Goal: Task Accomplishment & Management: Manage account settings

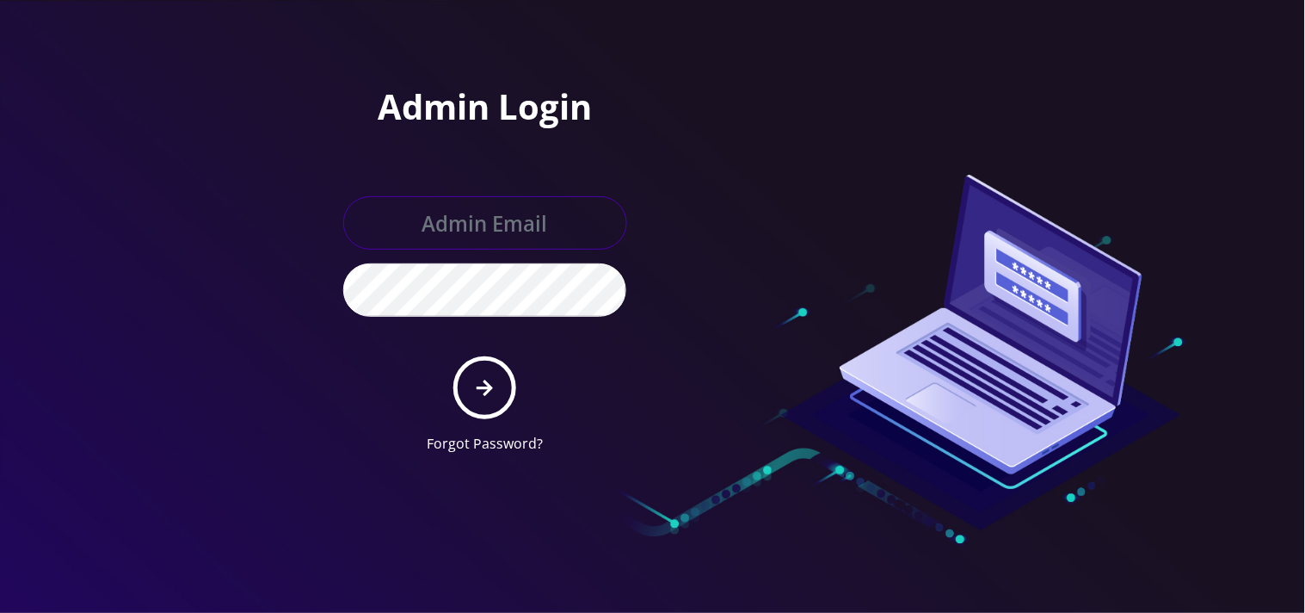
type input "mysti@teltik.com"
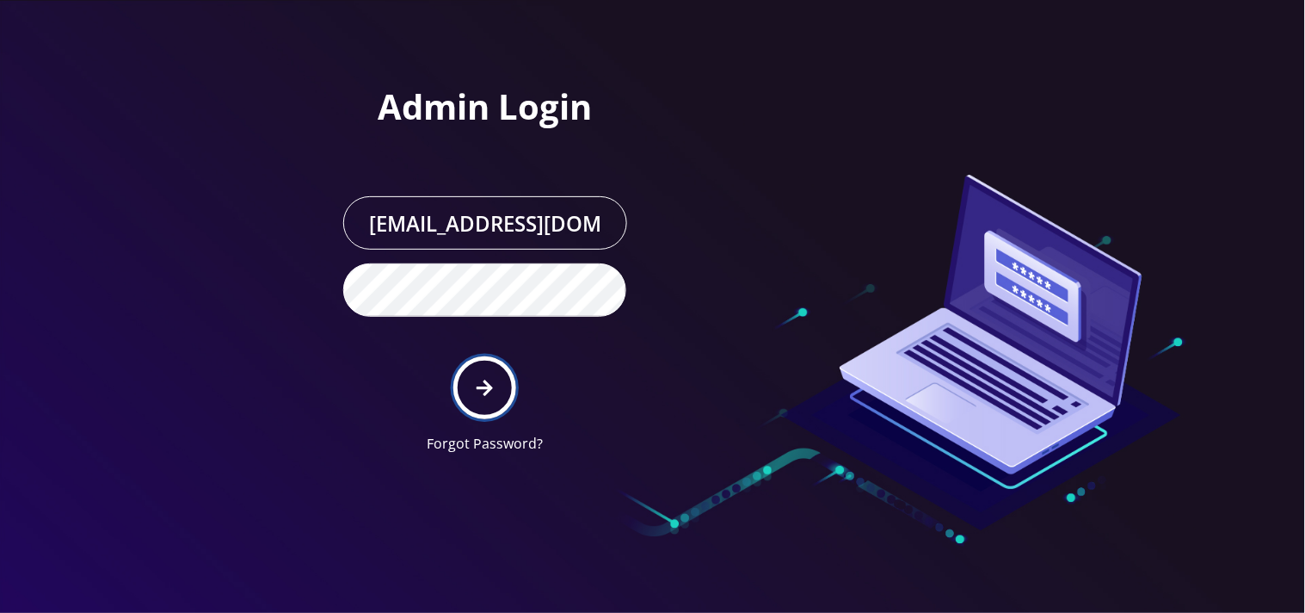
click at [501, 387] on button "submit" at bounding box center [484, 387] width 63 height 63
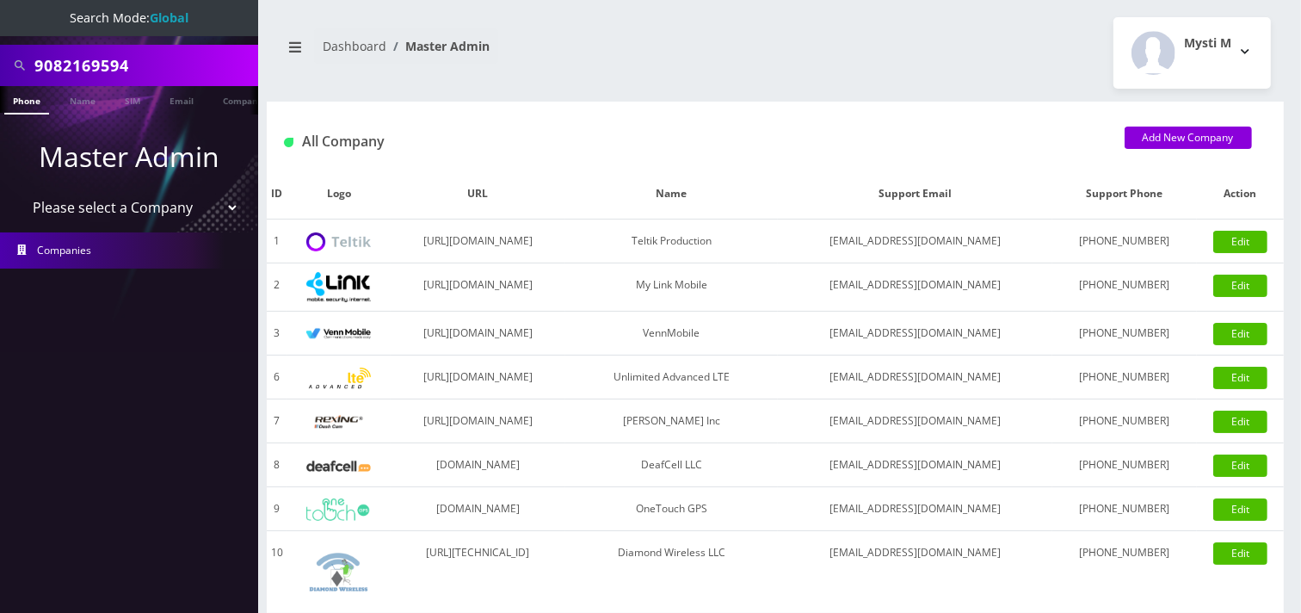
click at [161, 70] on input "9082169594" at bounding box center [143, 65] width 219 height 33
click at [160, 70] on input "9082169594" at bounding box center [143, 65] width 219 height 33
paste input "845-548-946"
click at [109, 66] on input "845-548-9464" at bounding box center [143, 65] width 219 height 33
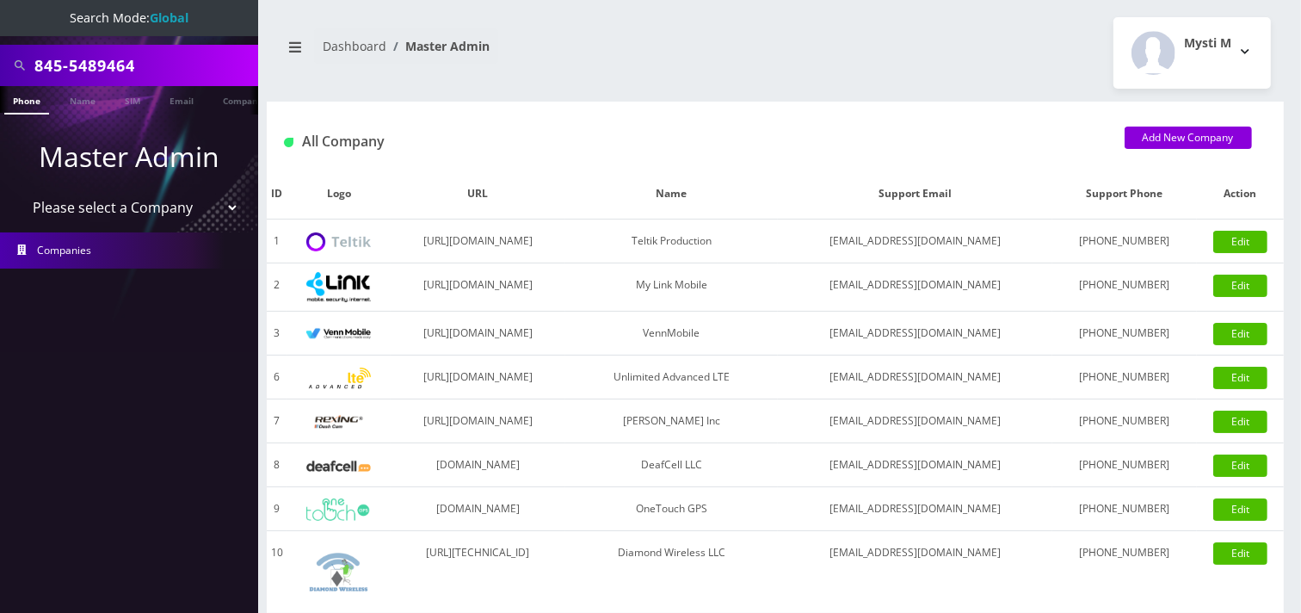
click at [76, 73] on input "845-5489464" at bounding box center [143, 65] width 219 height 33
click at [186, 60] on input "8455489464" at bounding box center [143, 65] width 219 height 33
type input "8455489464"
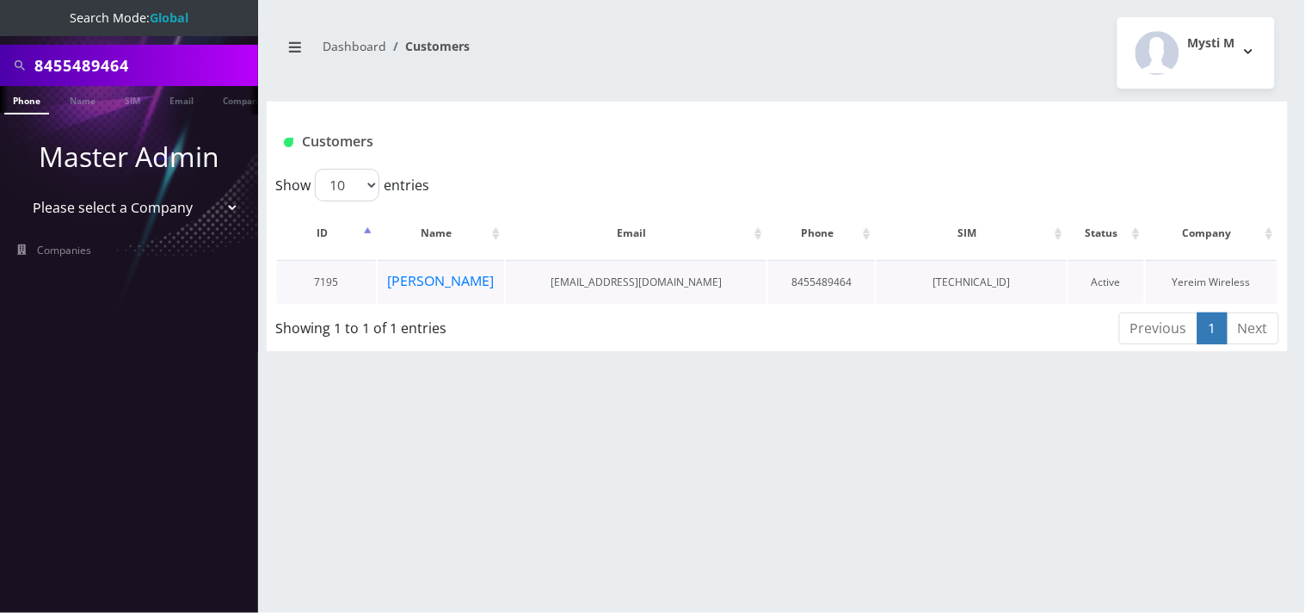
click at [420, 301] on td "Chaim Noe" at bounding box center [441, 282] width 126 height 44
click at [423, 290] on button "Chaim Noe" at bounding box center [440, 280] width 108 height 22
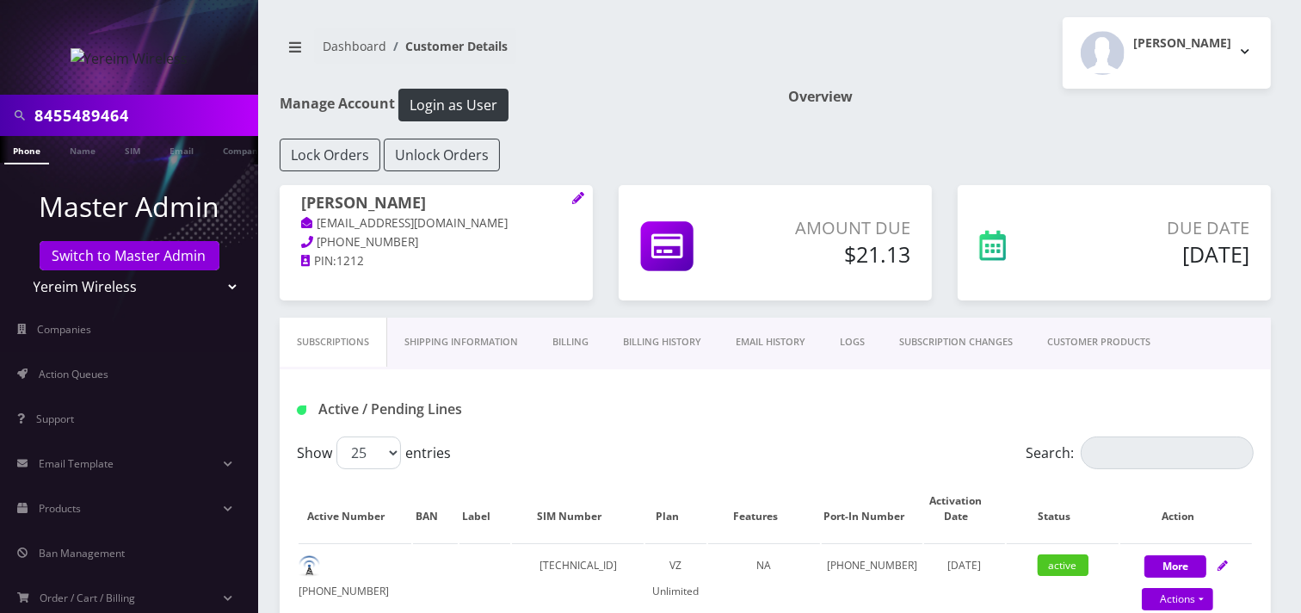
scroll to position [95, 0]
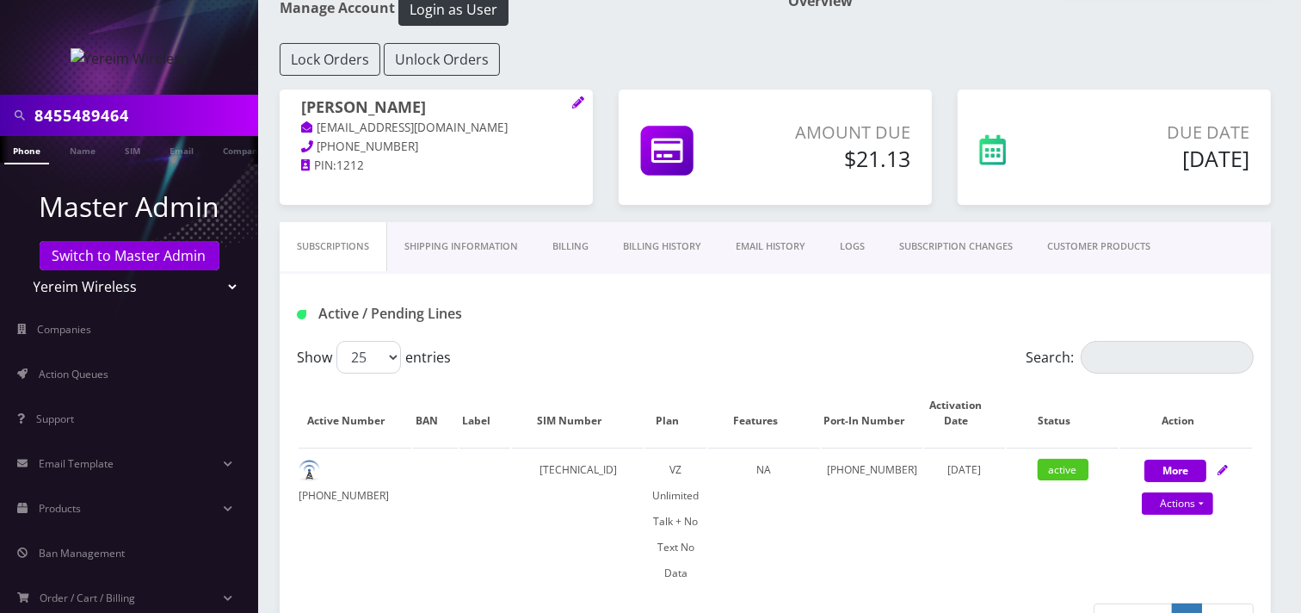
click at [565, 241] on link "Billing" at bounding box center [570, 246] width 71 height 49
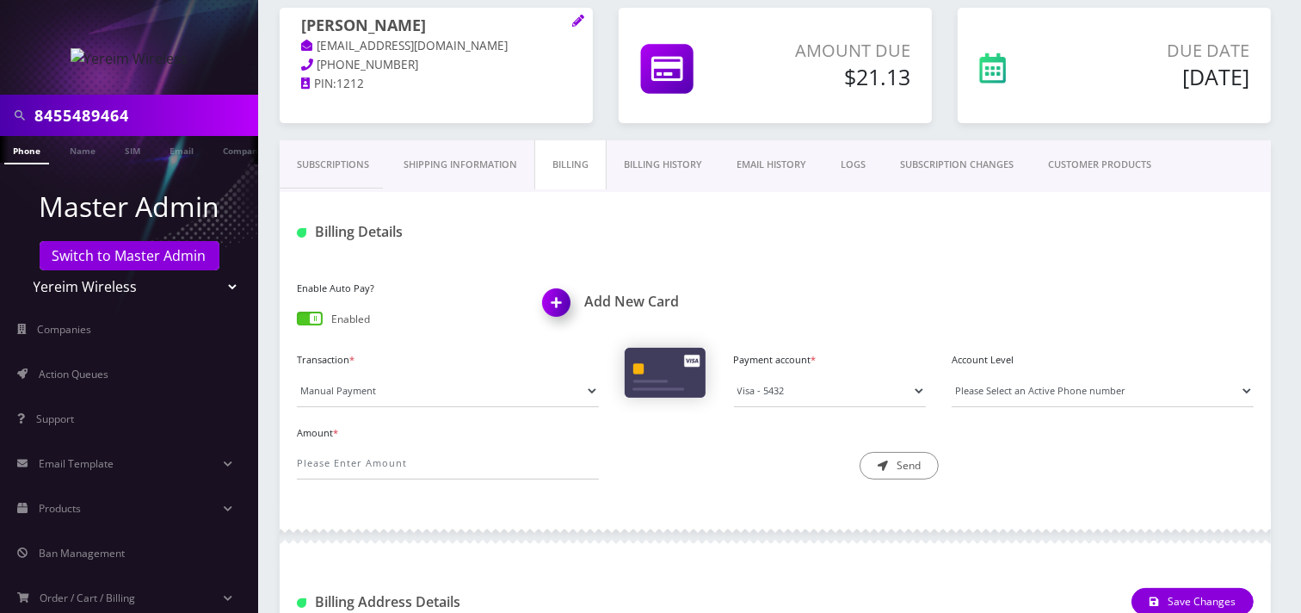
scroll to position [382, 0]
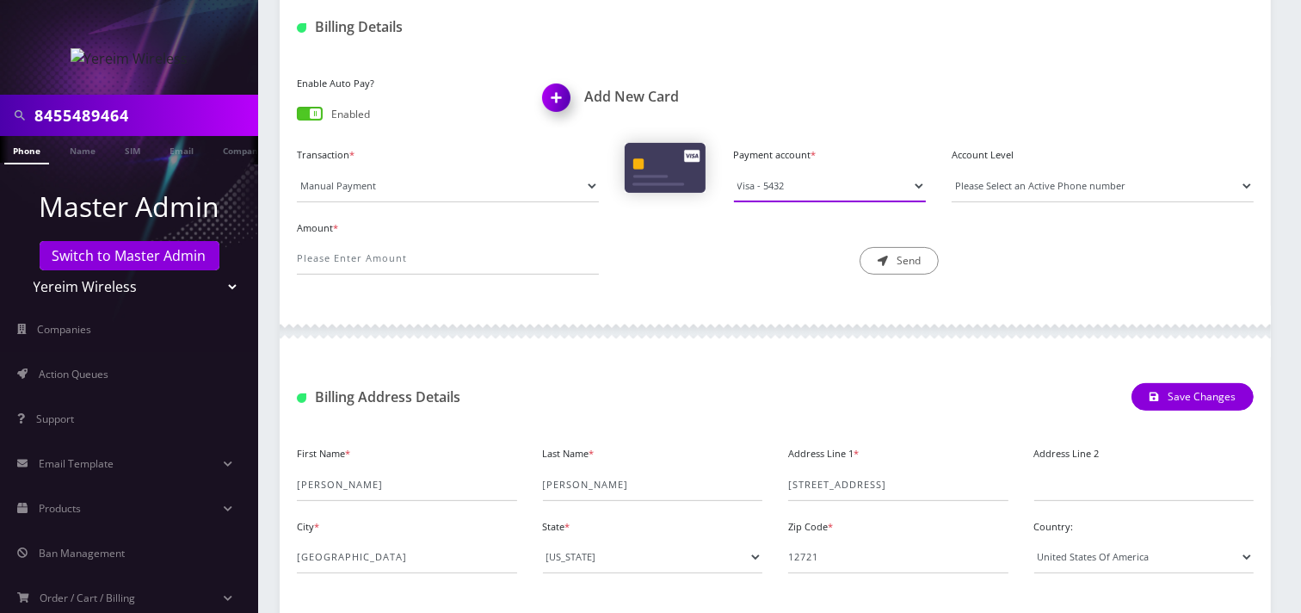
click at [811, 189] on select "Visa - 5432" at bounding box center [830, 185] width 193 height 33
click at [768, 311] on div at bounding box center [775, 331] width 991 height 52
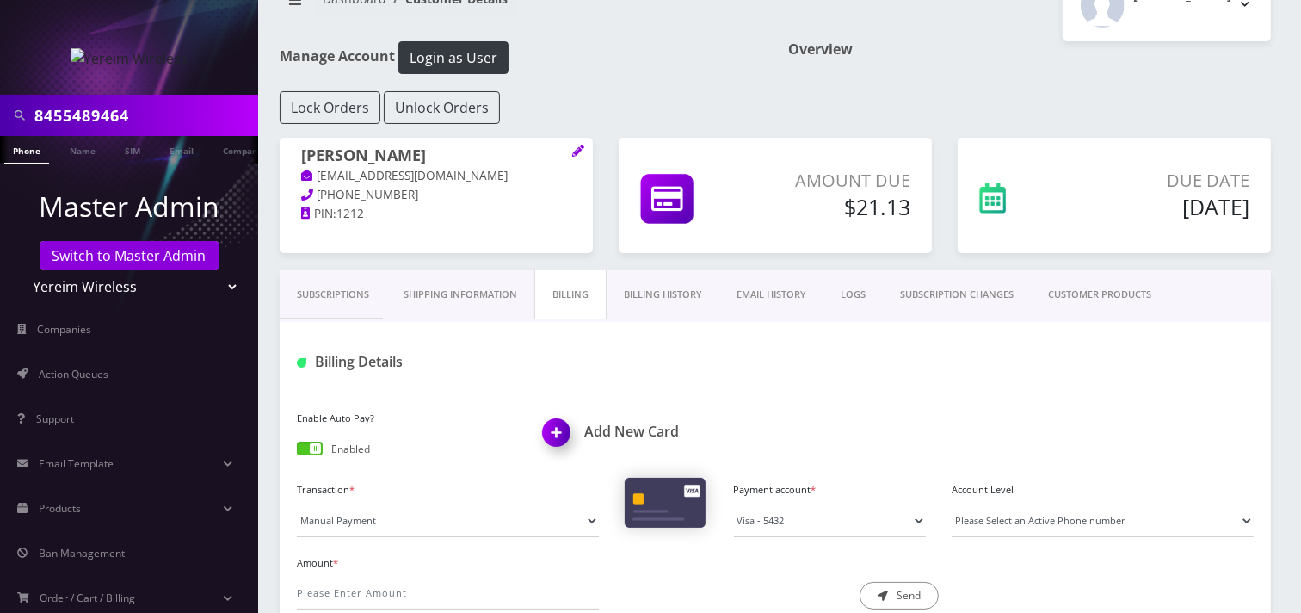
scroll to position [0, 0]
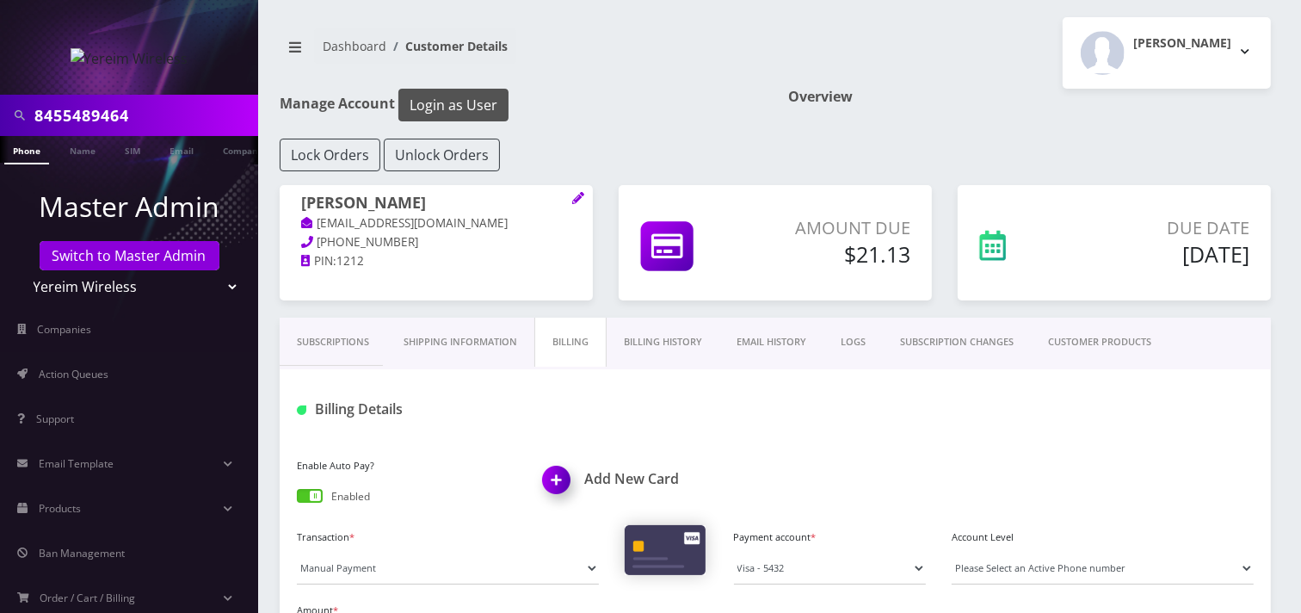
click at [477, 96] on button "Login as User" at bounding box center [453, 105] width 110 height 33
click at [146, 116] on input "8455489464" at bounding box center [143, 115] width 219 height 33
click at [147, 116] on input "8455489464" at bounding box center [143, 115] width 219 height 33
click at [151, 121] on input "8455489464" at bounding box center [143, 115] width 219 height 33
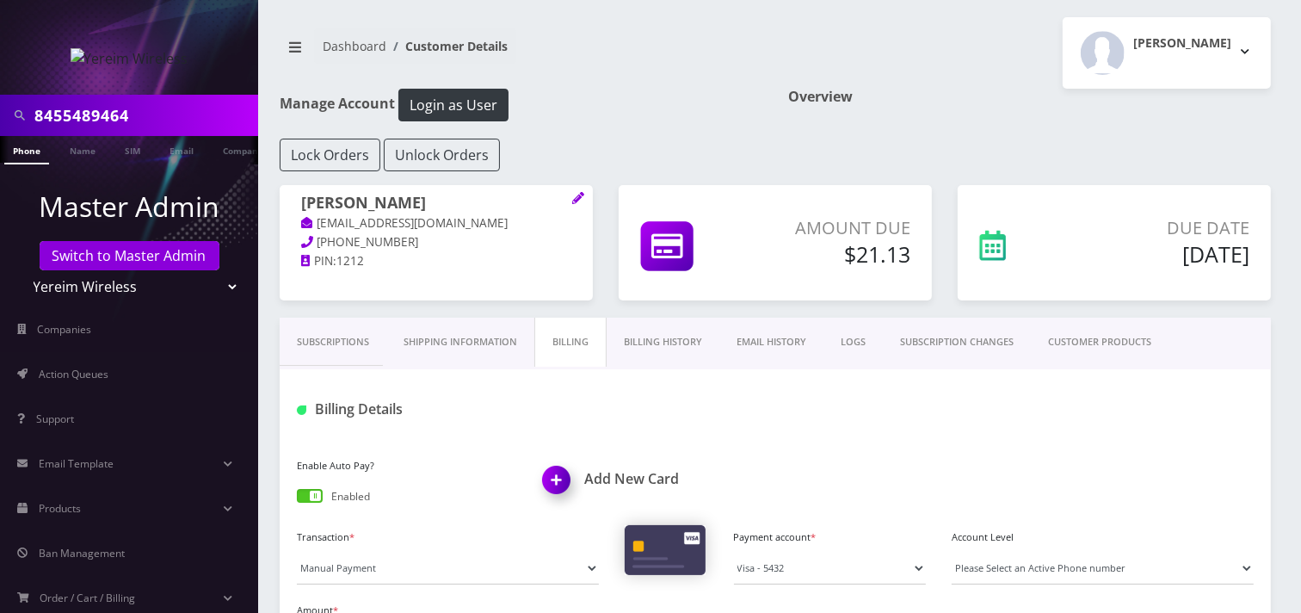
click at [151, 121] on input "8455489464" at bounding box center [143, 115] width 219 height 33
paste input "914-642-5665"
click at [101, 117] on input "914-642-5665" at bounding box center [143, 115] width 219 height 33
click at [107, 120] on input "914-642-5665" at bounding box center [143, 115] width 219 height 33
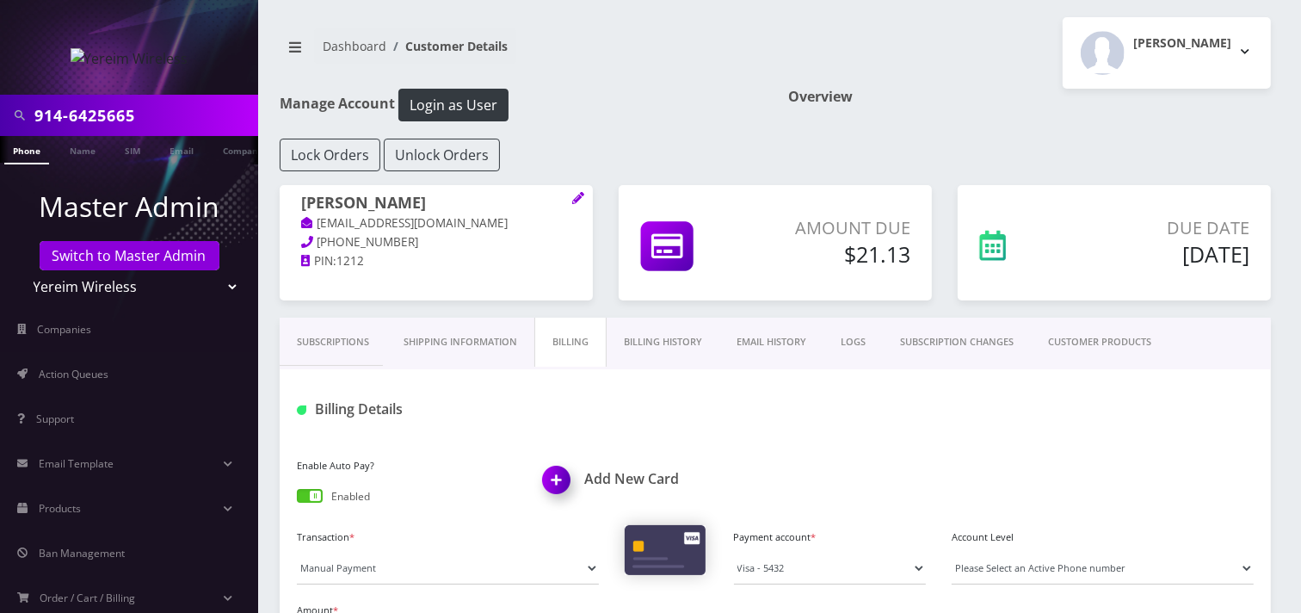
click at [73, 115] on input "914-6425665" at bounding box center [143, 115] width 219 height 33
click at [156, 104] on input "9146425665" at bounding box center [143, 115] width 219 height 33
type input "9146425665"
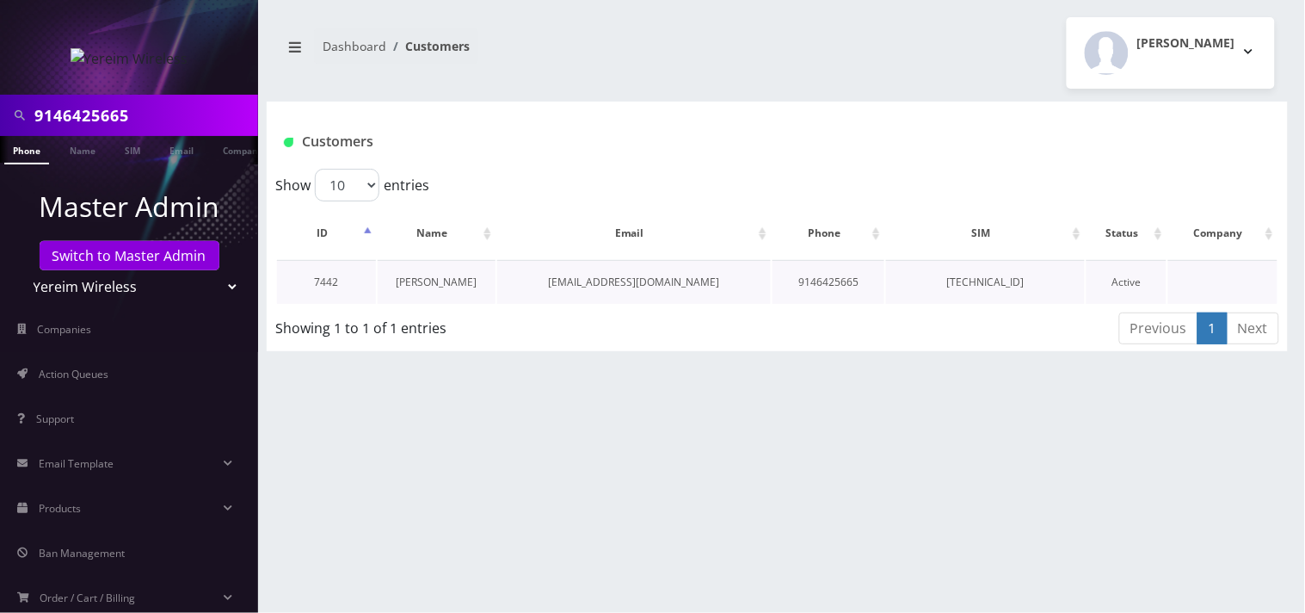
click at [434, 286] on link "[PERSON_NAME]" at bounding box center [436, 281] width 81 height 15
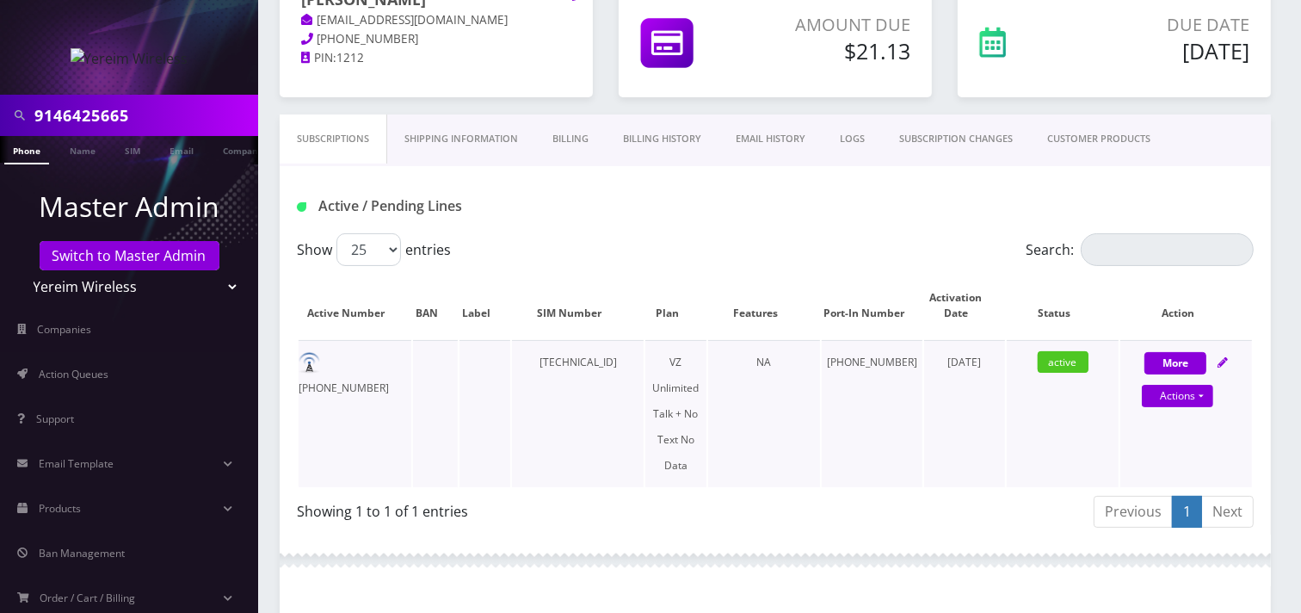
scroll to position [1, 0]
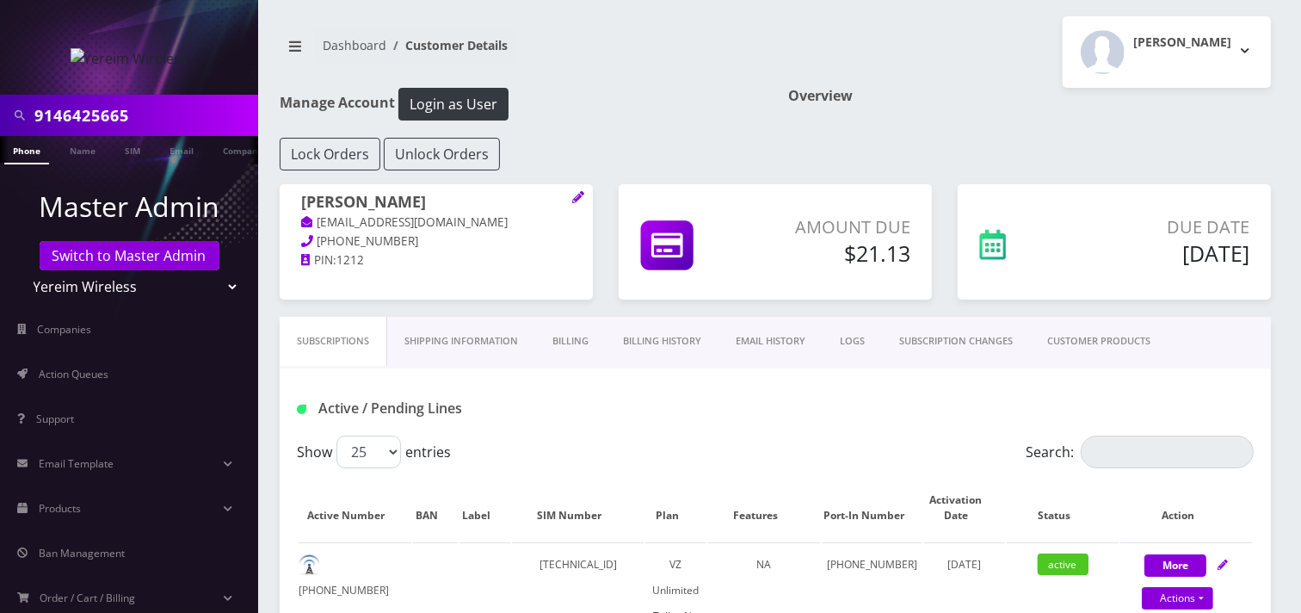
click at [666, 334] on link "Billing History" at bounding box center [662, 341] width 113 height 49
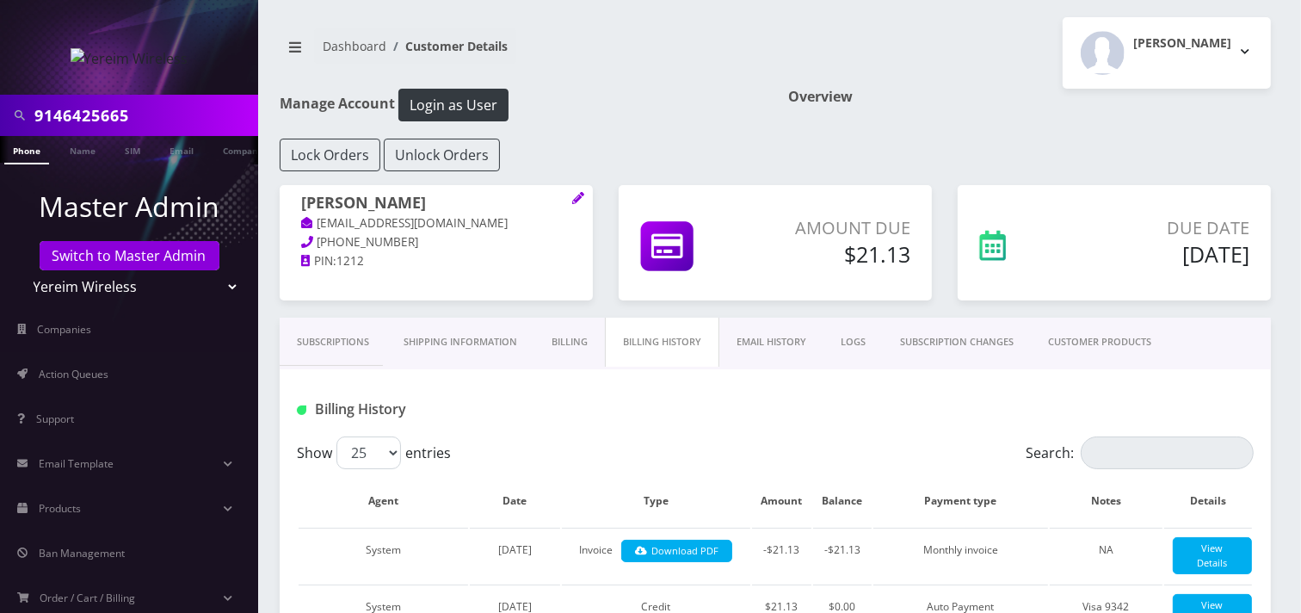
click at [559, 340] on link "Billing" at bounding box center [569, 341] width 71 height 49
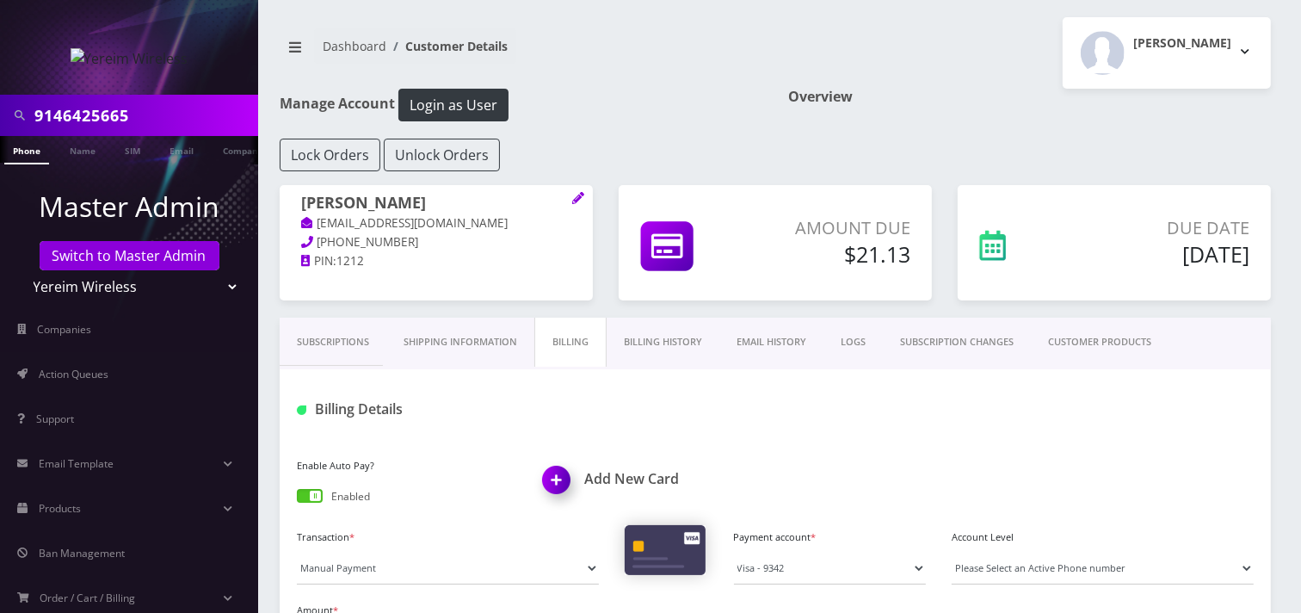
click at [305, 501] on span at bounding box center [310, 496] width 26 height 14
click at [297, 499] on input "checkbox" at bounding box center [297, 499] width 0 height 0
click at [668, 353] on link "Billing History" at bounding box center [663, 341] width 113 height 49
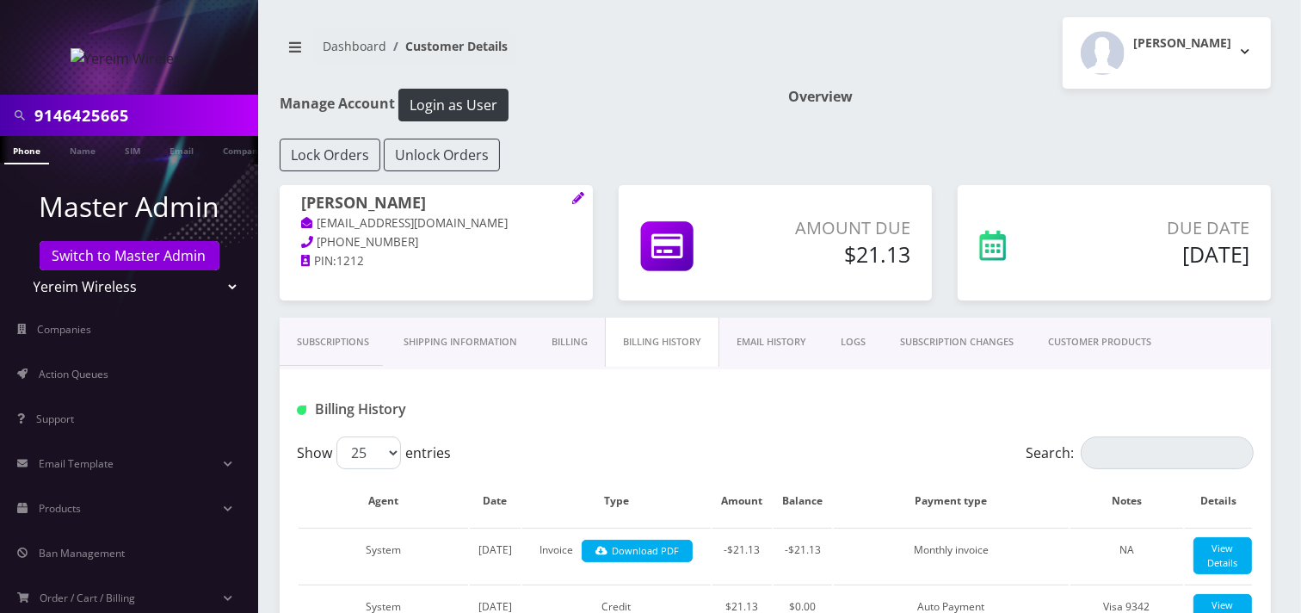
click at [321, 346] on link "Subscriptions" at bounding box center [333, 341] width 107 height 49
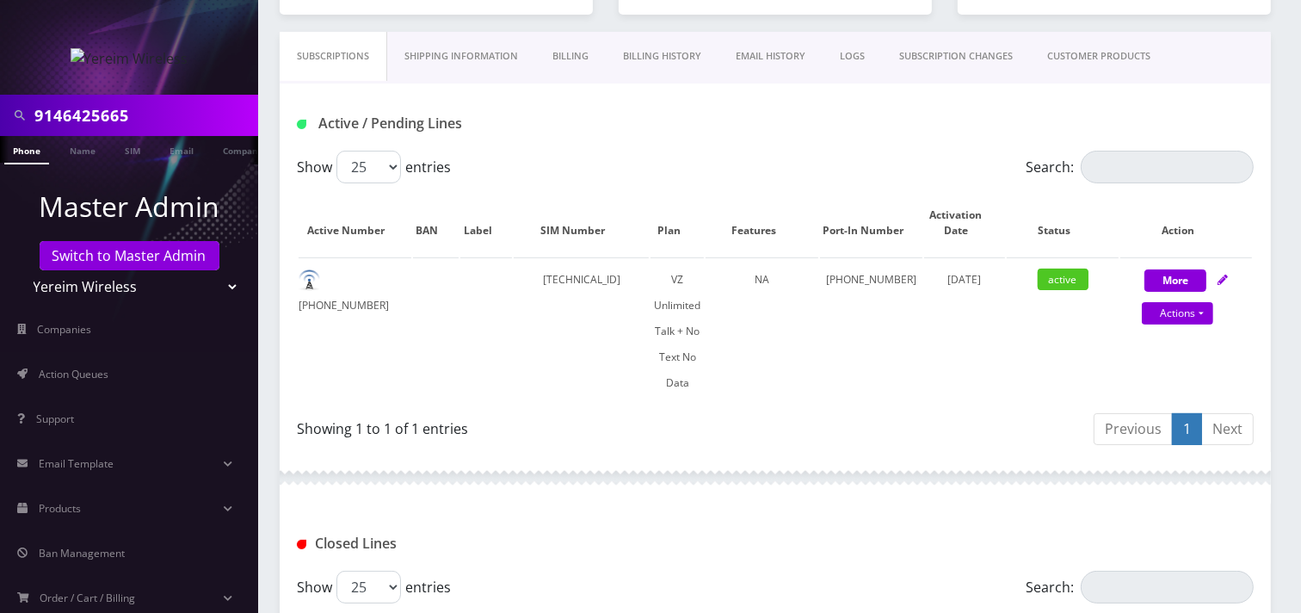
scroll to position [286, 0]
click at [1150, 308] on link "Actions" at bounding box center [1177, 312] width 71 height 22
select select "408"
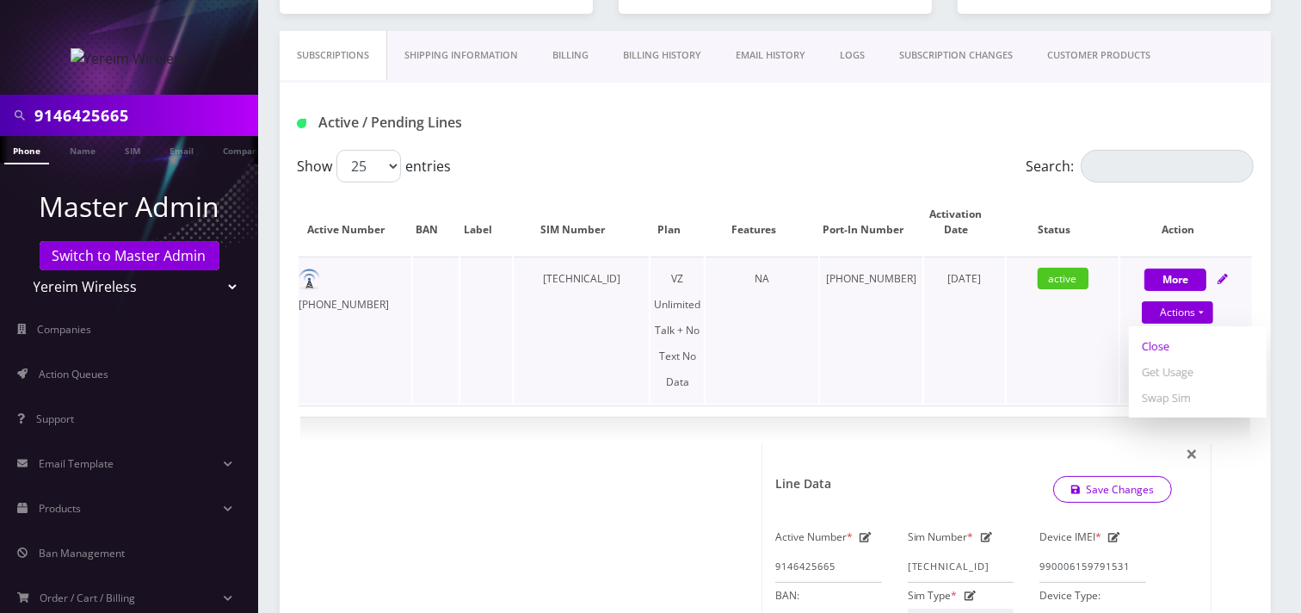
click at [1173, 346] on link "Close" at bounding box center [1198, 346] width 138 height 26
select select "408"
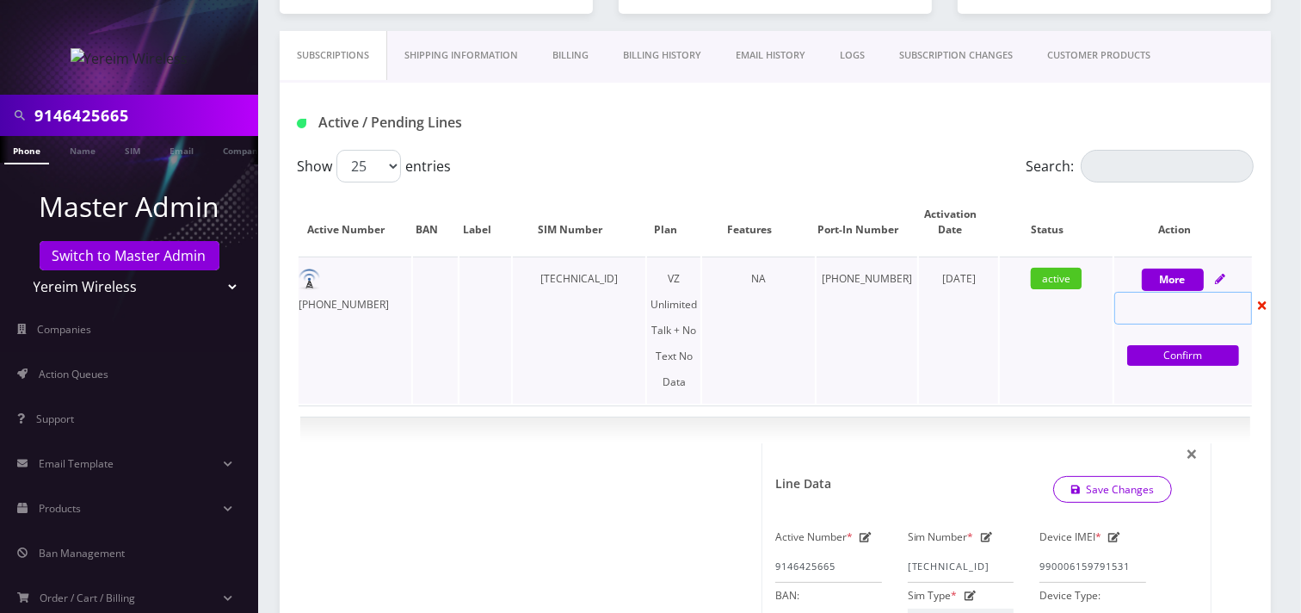
click at [1136, 306] on input "text" at bounding box center [1183, 308] width 138 height 33
select select "408"
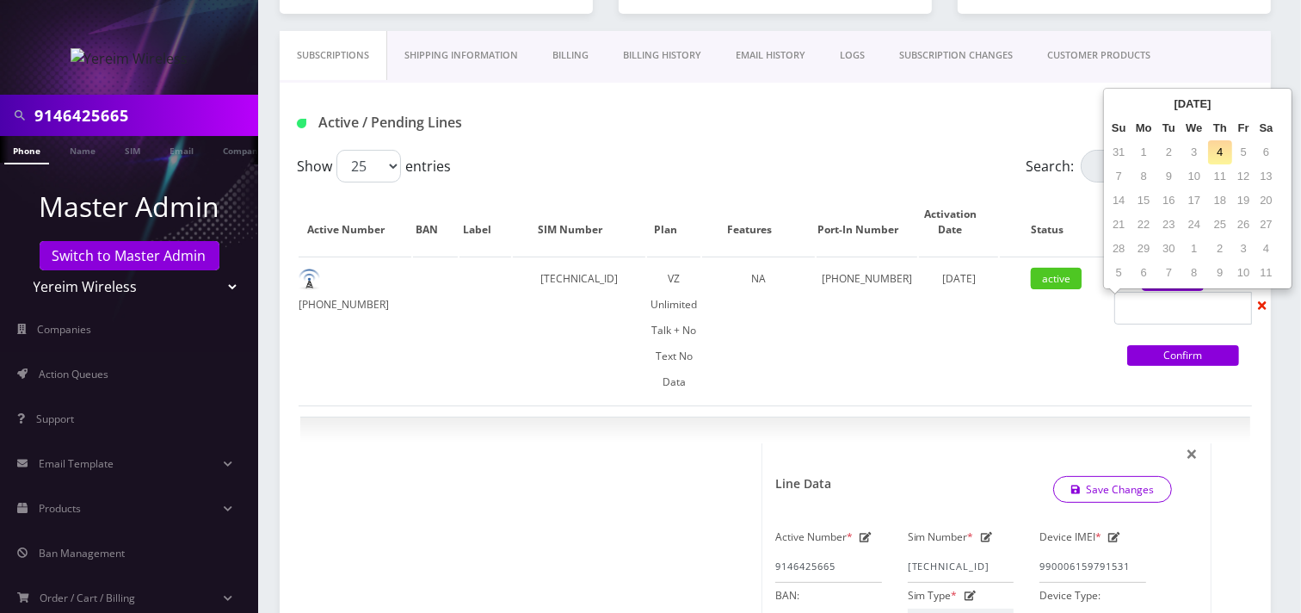
click at [1222, 152] on td "4" at bounding box center [1220, 152] width 24 height 24
type input "09/04/2025"
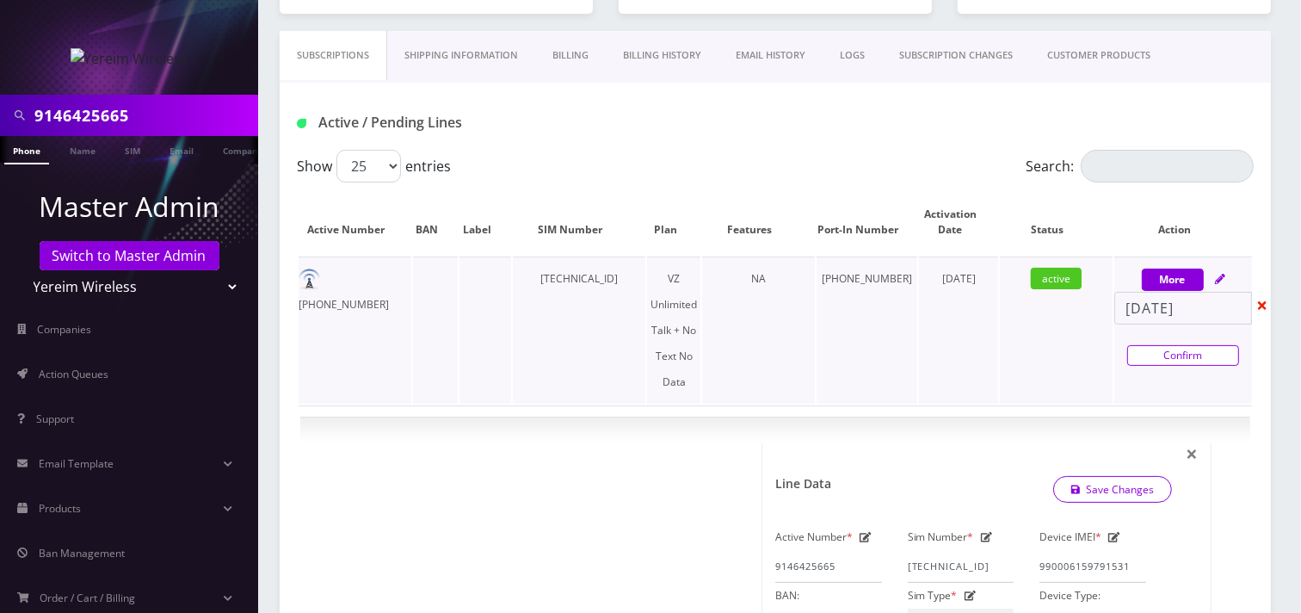
click at [1156, 357] on link "Confirm" at bounding box center [1183, 355] width 112 height 21
select select "408"
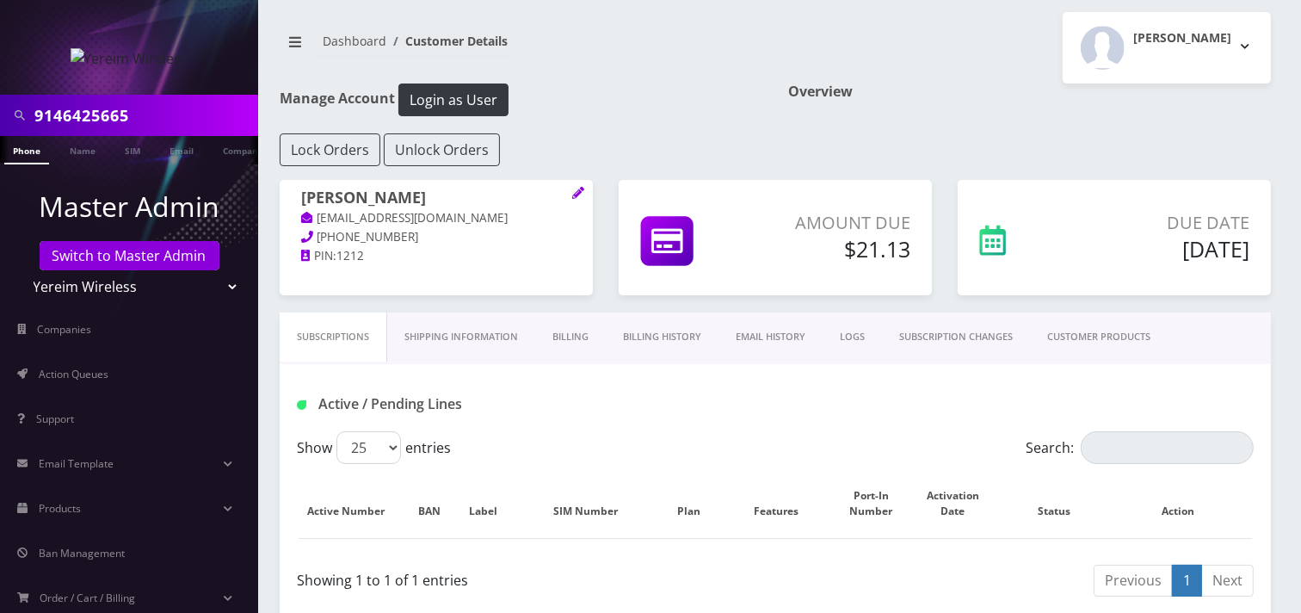
scroll to position [0, 0]
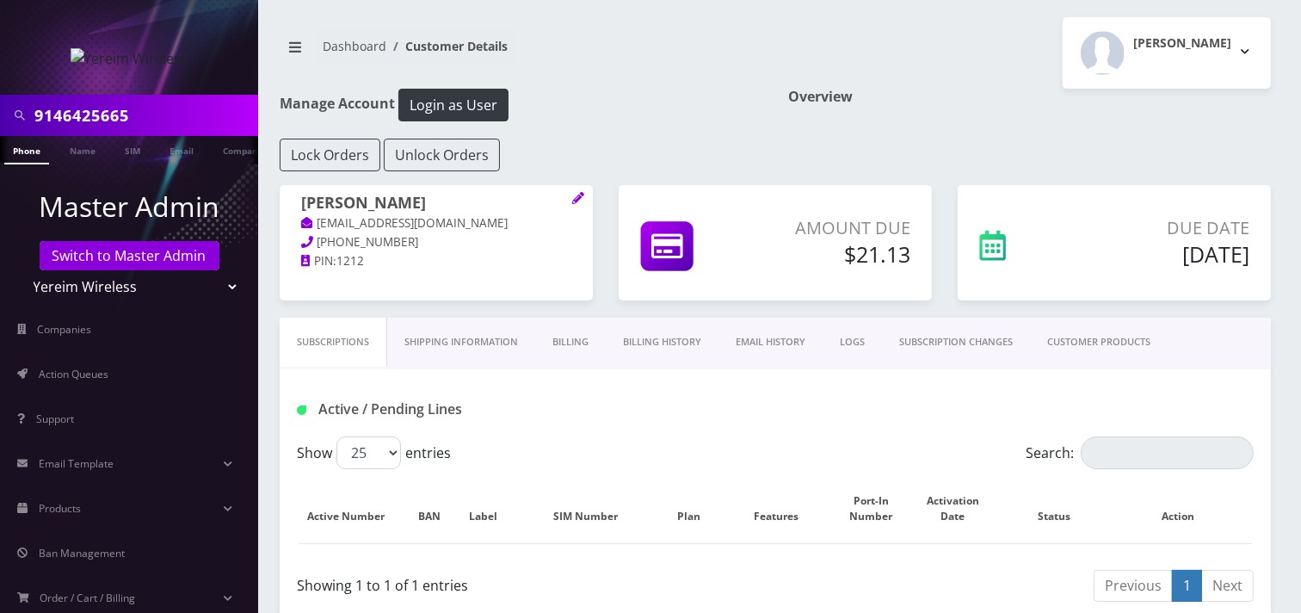
click at [173, 115] on input "9146425665" at bounding box center [143, 115] width 219 height 33
click at [172, 114] on input "9146425665" at bounding box center [143, 115] width 219 height 33
paste input "3474577132"
type input "3474577132"
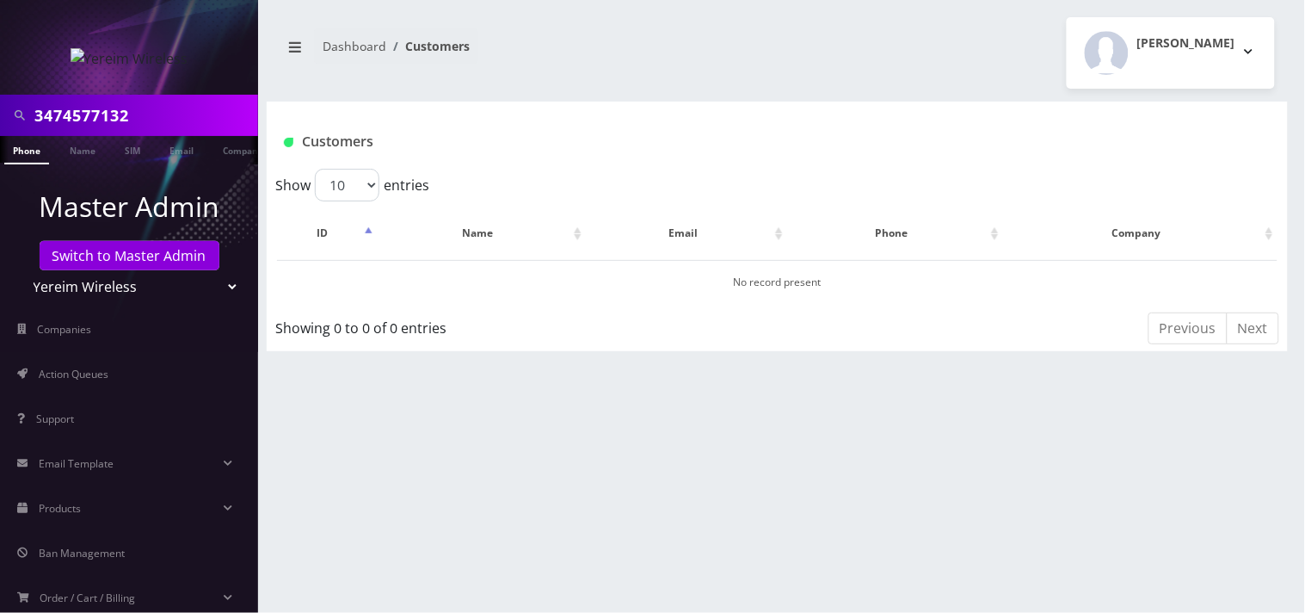
click at [207, 119] on input "3474577132" at bounding box center [143, 115] width 219 height 33
click at [204, 118] on input "3474577132" at bounding box center [143, 115] width 219 height 33
type input "3474892054"
click at [65, 125] on input "3474892054" at bounding box center [143, 115] width 219 height 33
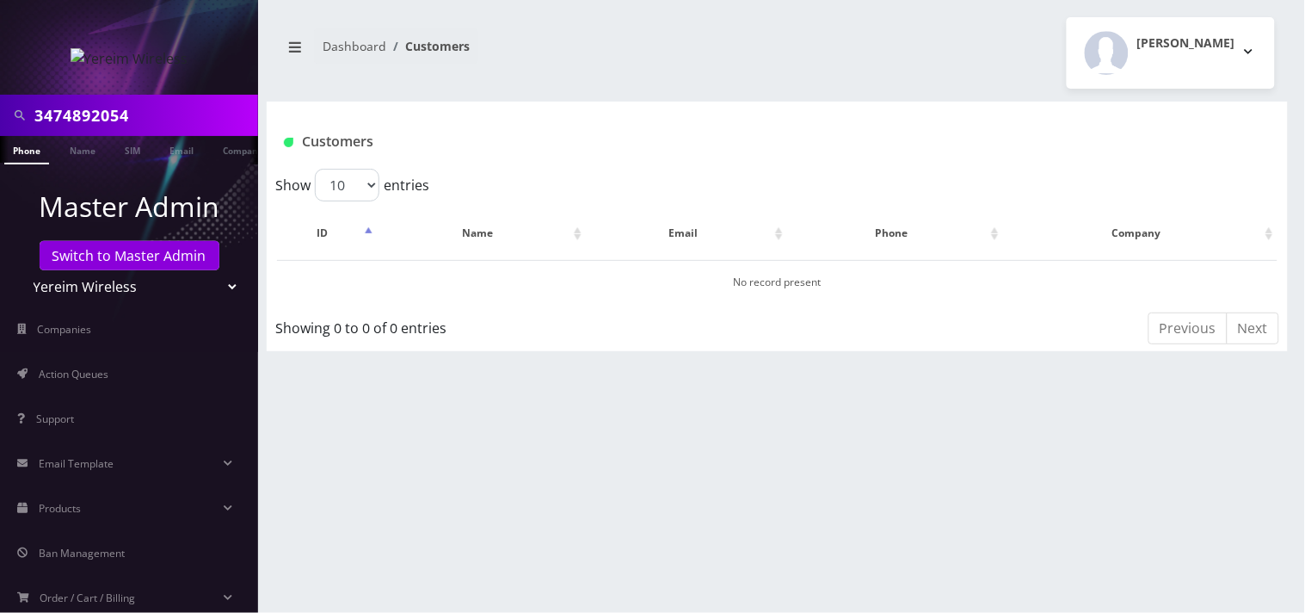
click at [64, 121] on input "3474892054" at bounding box center [143, 115] width 219 height 33
click at [62, 121] on input "3474892054" at bounding box center [143, 115] width 219 height 33
click at [92, 277] on select "Teltik Production My Link Mobile VennMobile Unlimited Advanced LTE Rexing Inc D…" at bounding box center [129, 286] width 219 height 33
select select "23"
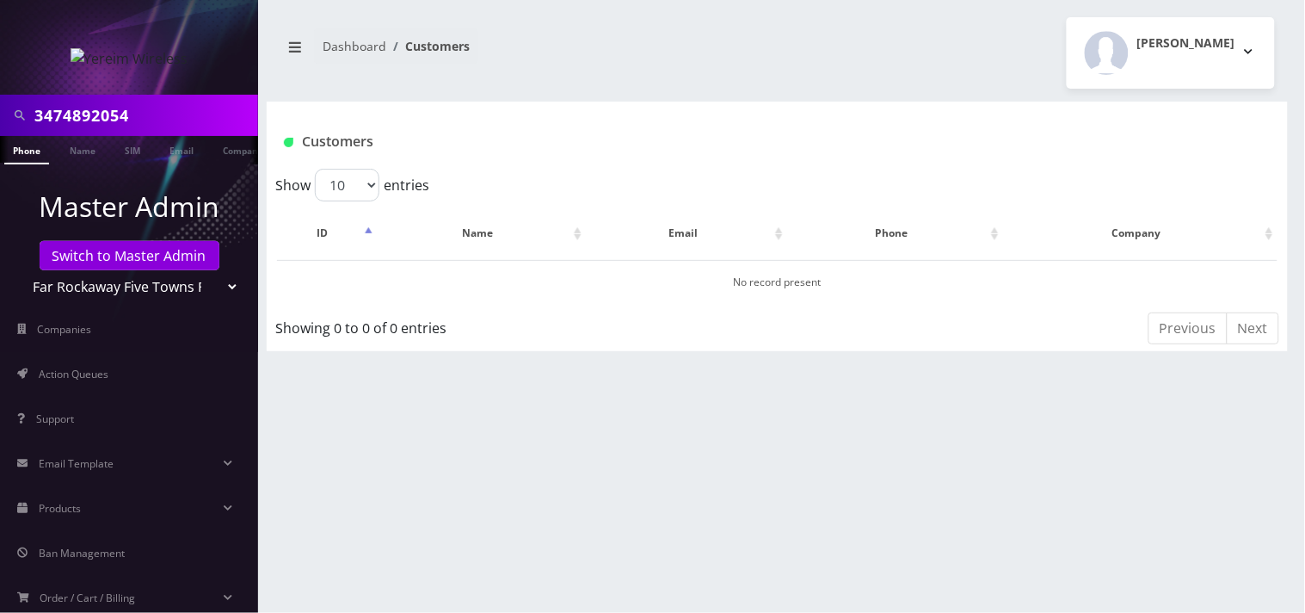
click at [20, 270] on select "Teltik Production My Link Mobile VennMobile Unlimited Advanced LTE Rexing Inc D…" at bounding box center [129, 286] width 219 height 33
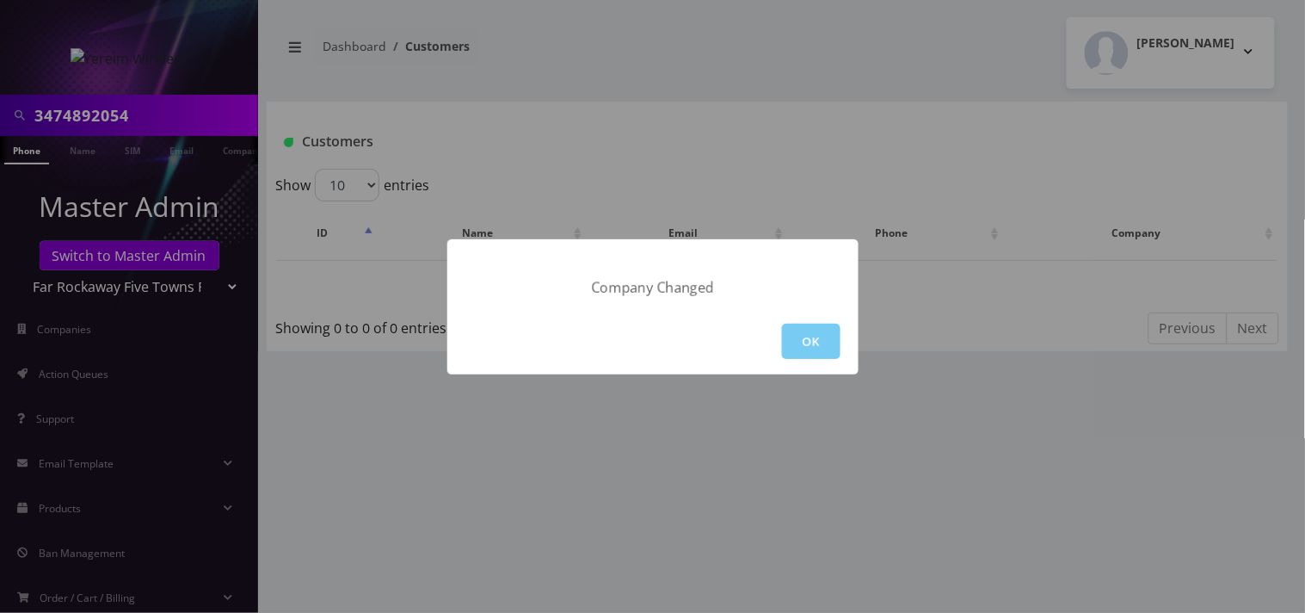
click at [810, 324] on button "OK" at bounding box center [811, 340] width 59 height 35
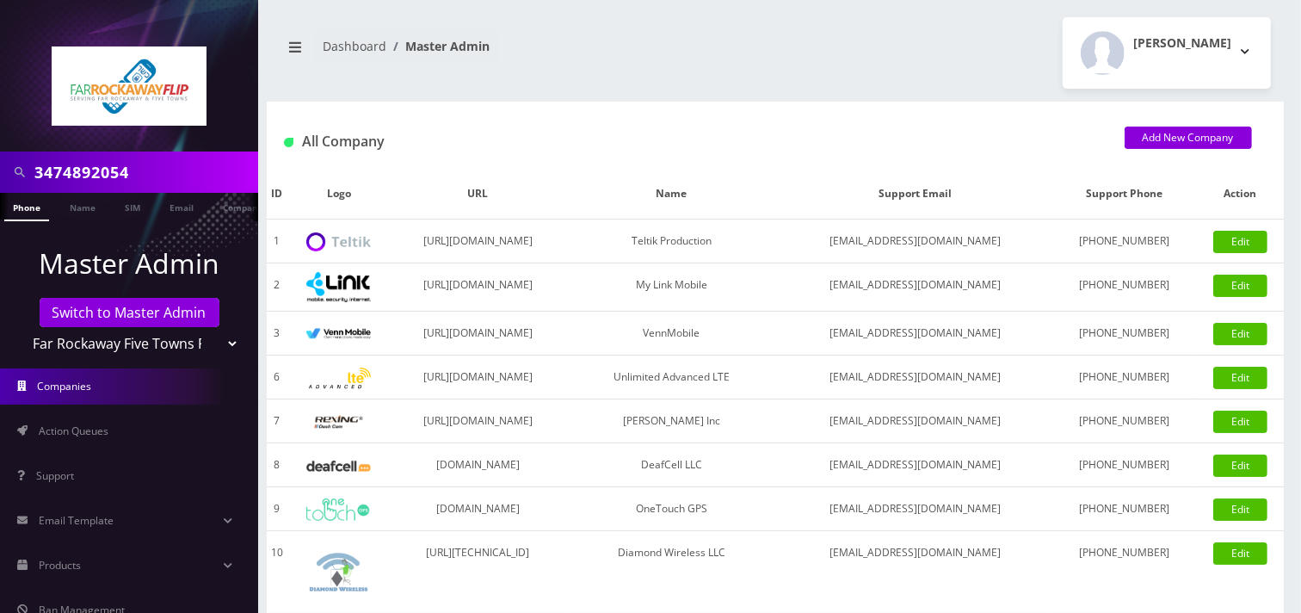
click at [140, 167] on input "3474892054" at bounding box center [143, 172] width 219 height 33
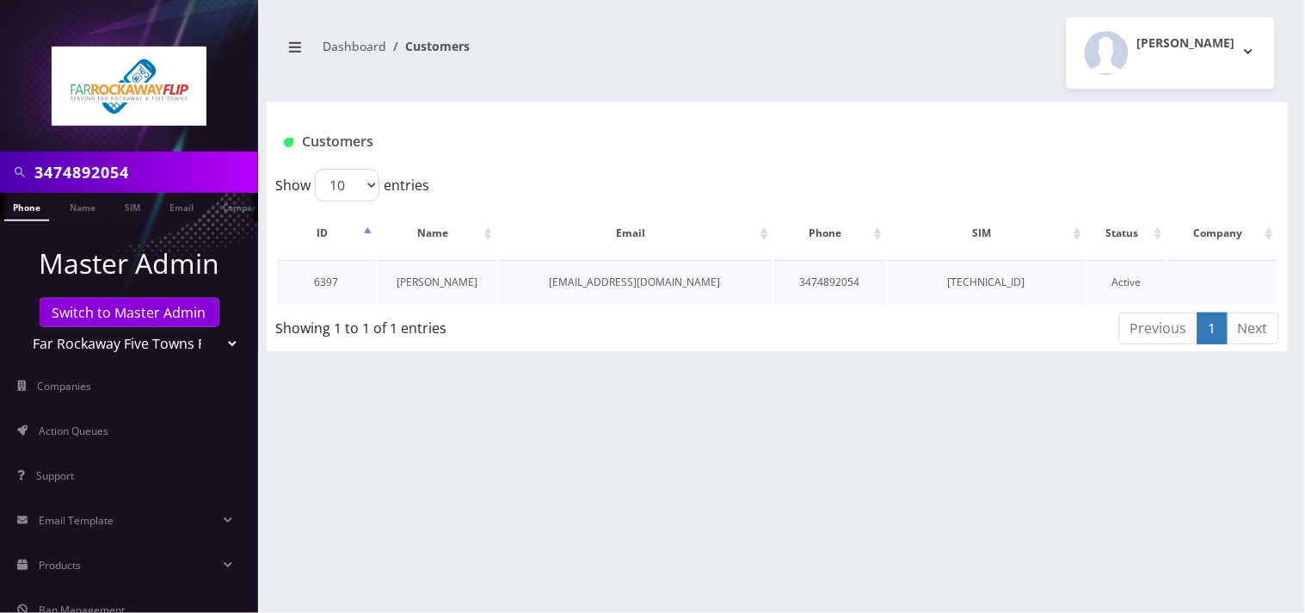
click at [445, 282] on link "[PERSON_NAME]" at bounding box center [437, 281] width 81 height 15
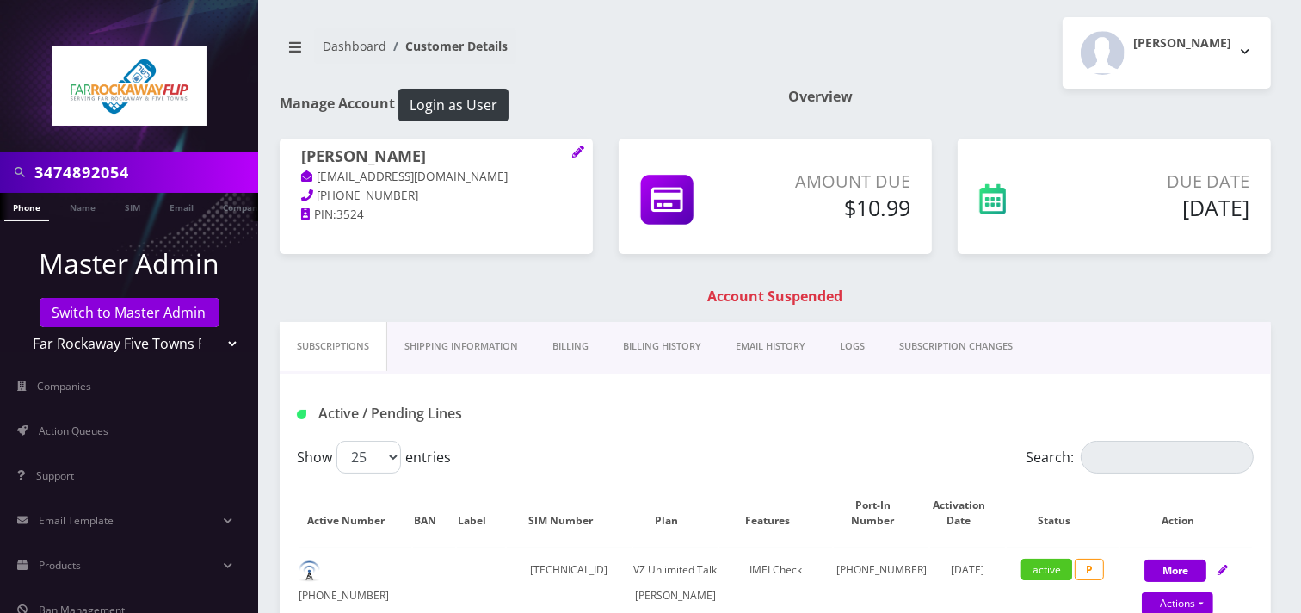
click at [660, 347] on link "Billing History" at bounding box center [662, 346] width 113 height 49
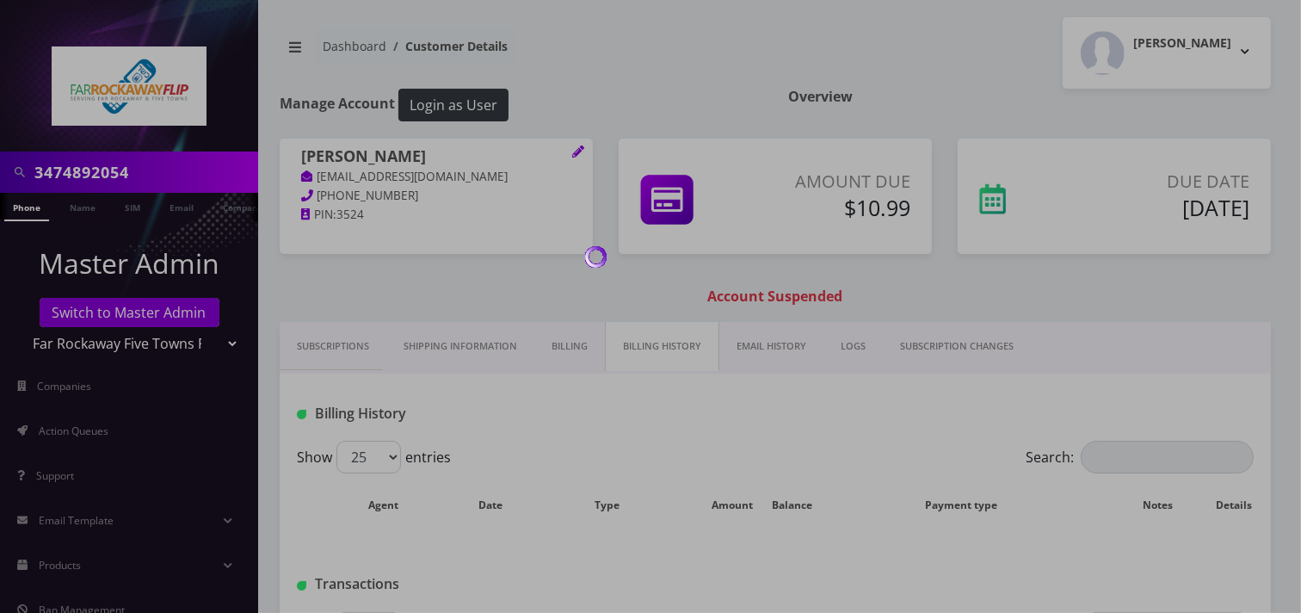
click at [557, 344] on div at bounding box center [650, 306] width 1301 height 613
click at [557, 344] on link "Billing" at bounding box center [569, 346] width 71 height 49
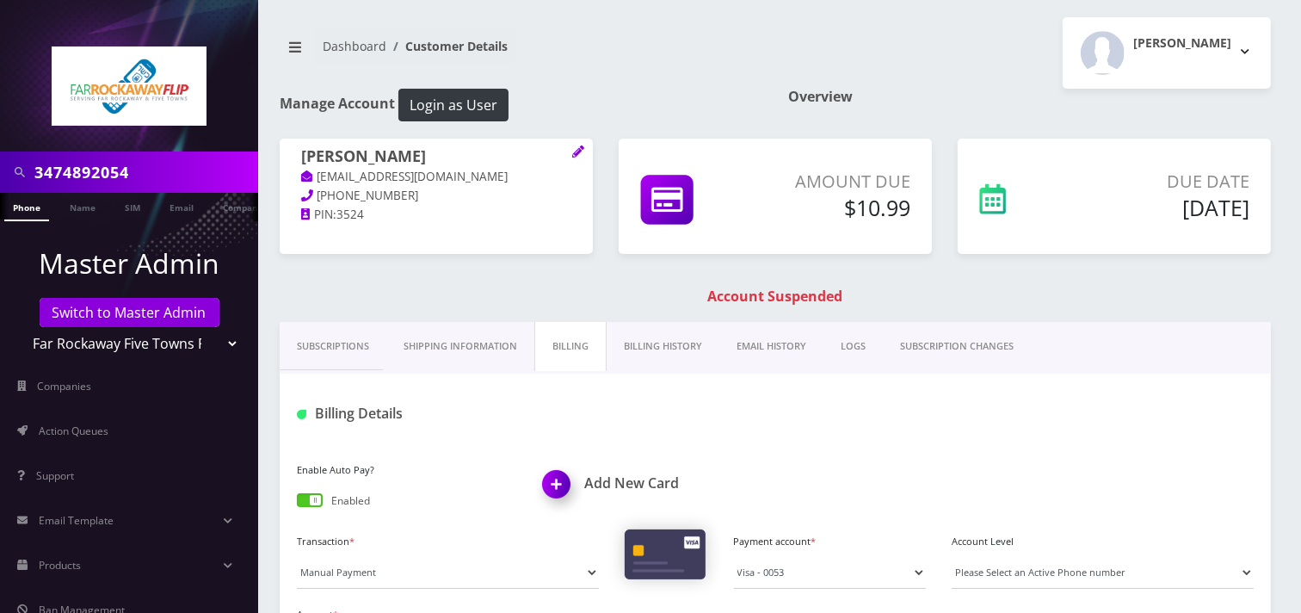
click at [562, 349] on link "Billing" at bounding box center [570, 346] width 72 height 49
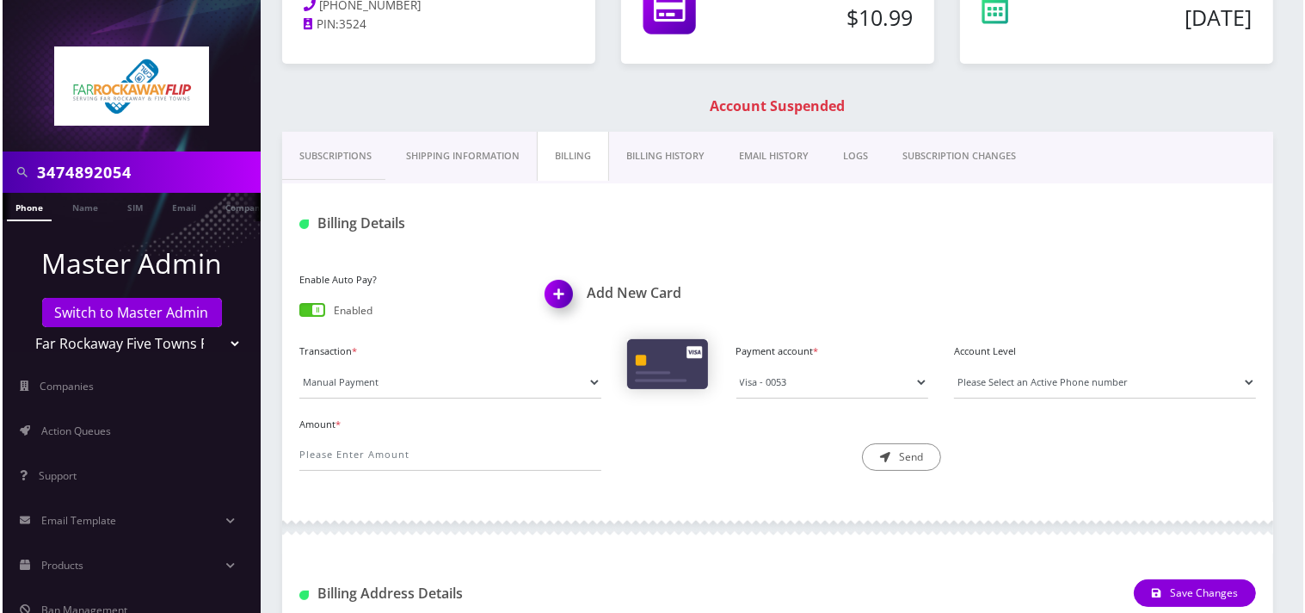
scroll to position [191, 0]
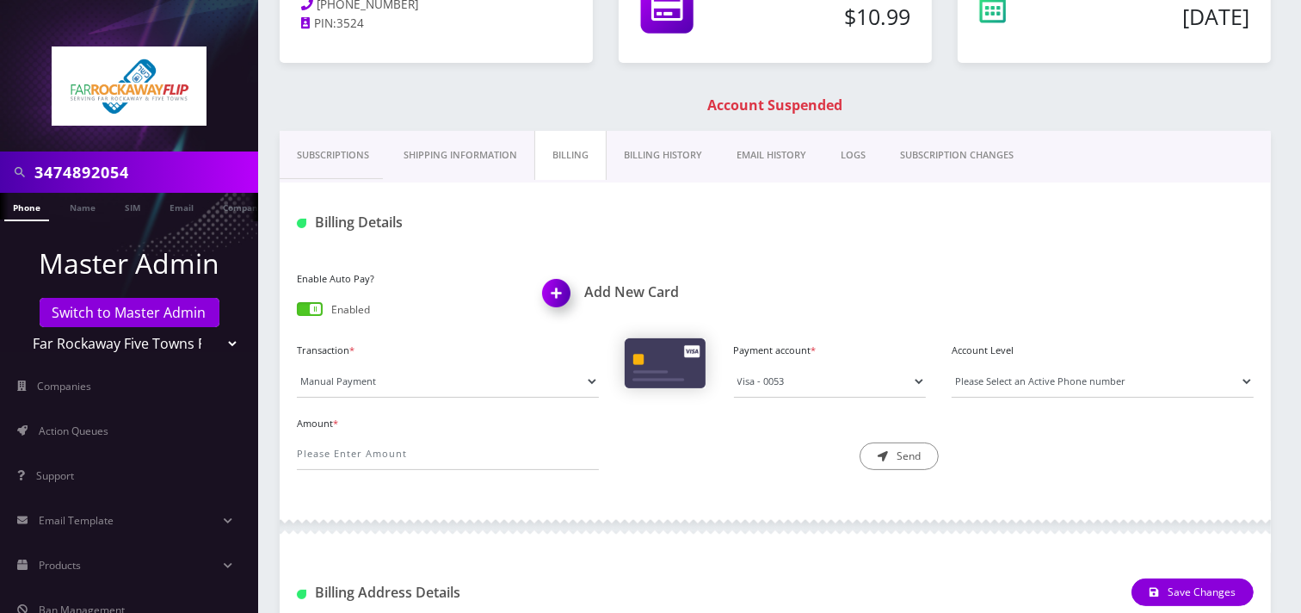
click at [634, 290] on h1 "Add New Card" at bounding box center [653, 292] width 220 height 16
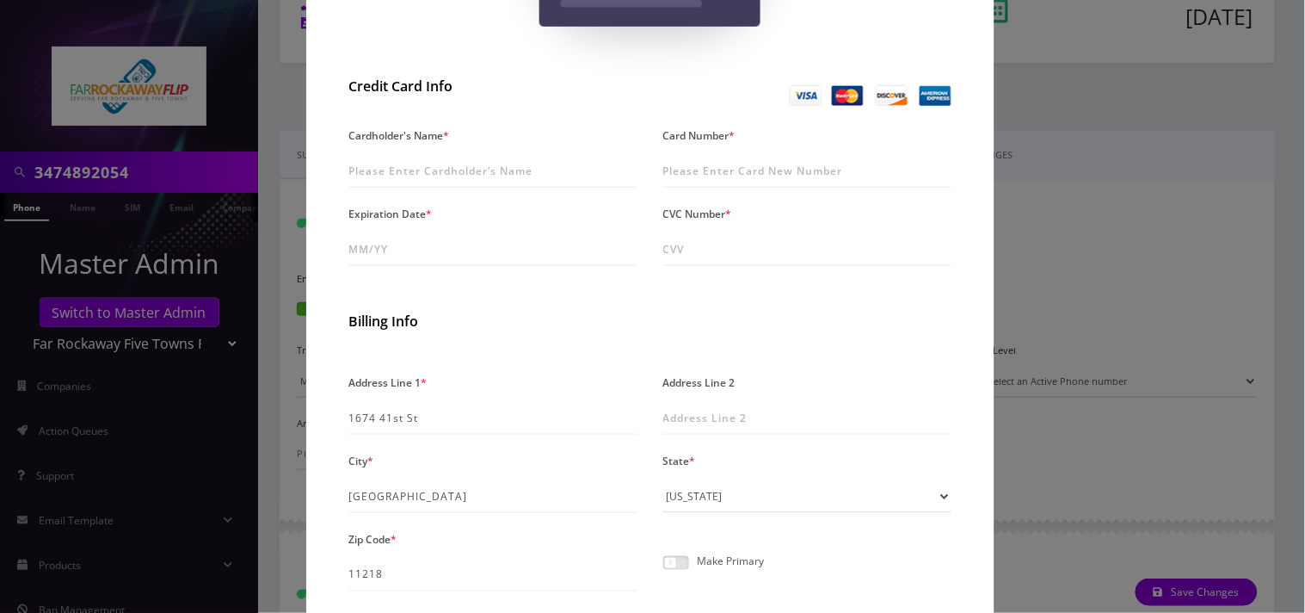
scroll to position [286, 0]
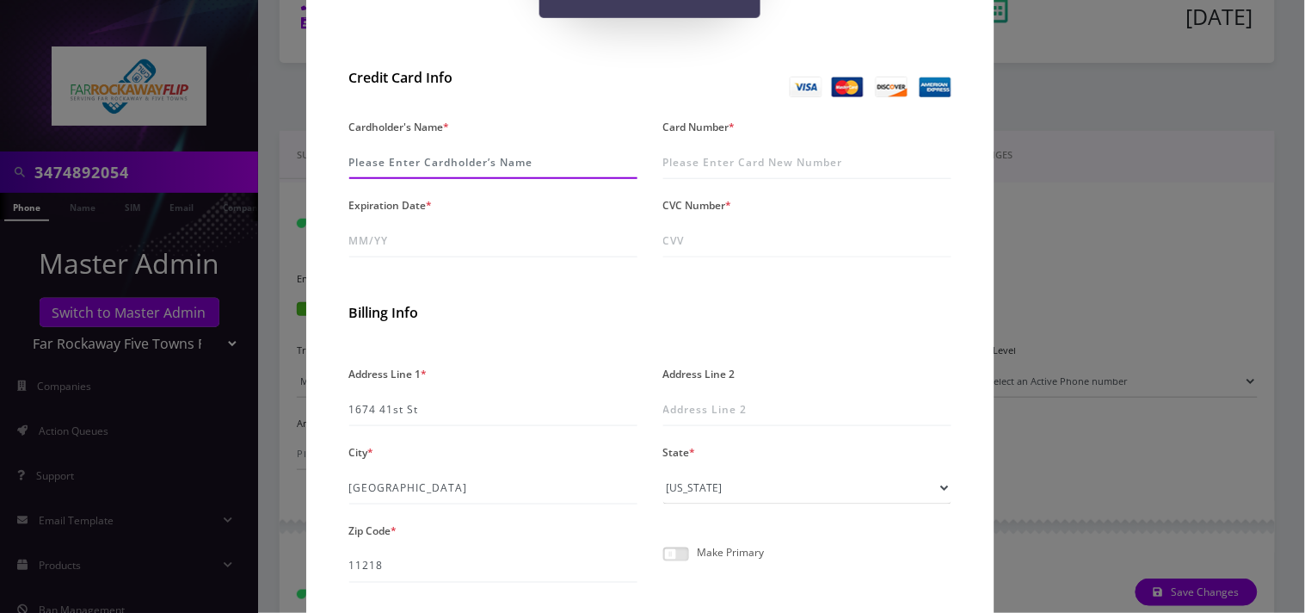
click at [467, 165] on input "Cardholder's Name *" at bounding box center [493, 162] width 288 height 33
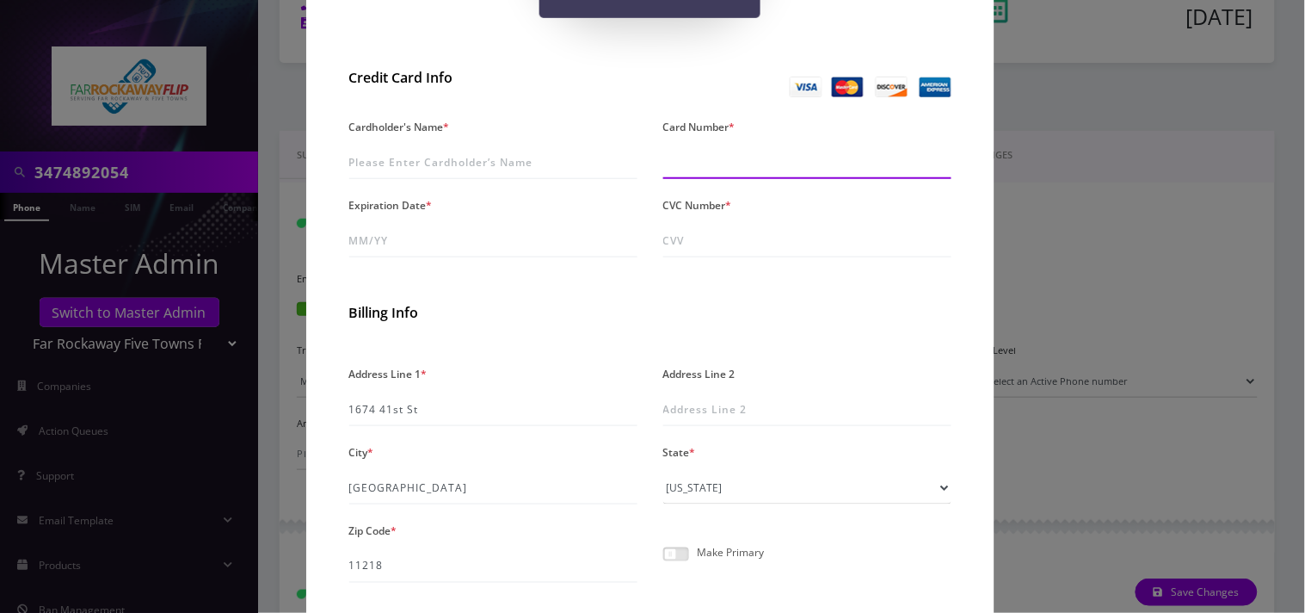
click at [711, 157] on input "Card Number *" at bounding box center [807, 162] width 288 height 33
type input "4147 0985 9139 7260"
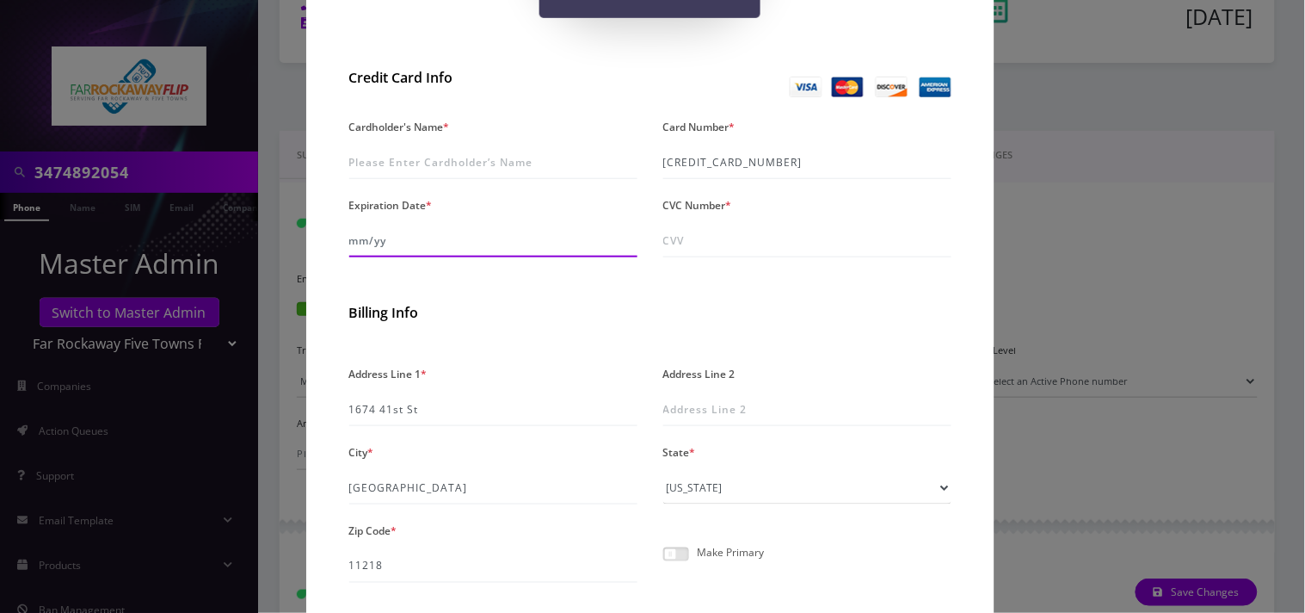
click at [425, 247] on input "Expiration Date *" at bounding box center [493, 241] width 288 height 33
type input "02/yy"
type input "05/27"
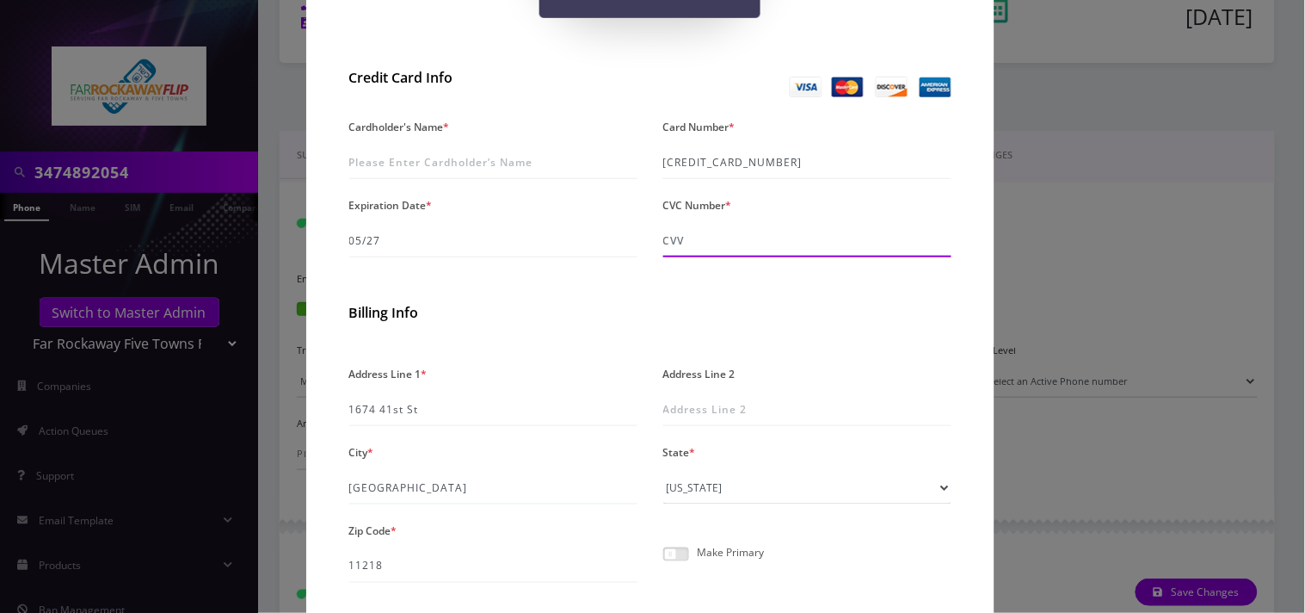
click at [789, 243] on input "CVC Number *" at bounding box center [807, 241] width 288 height 33
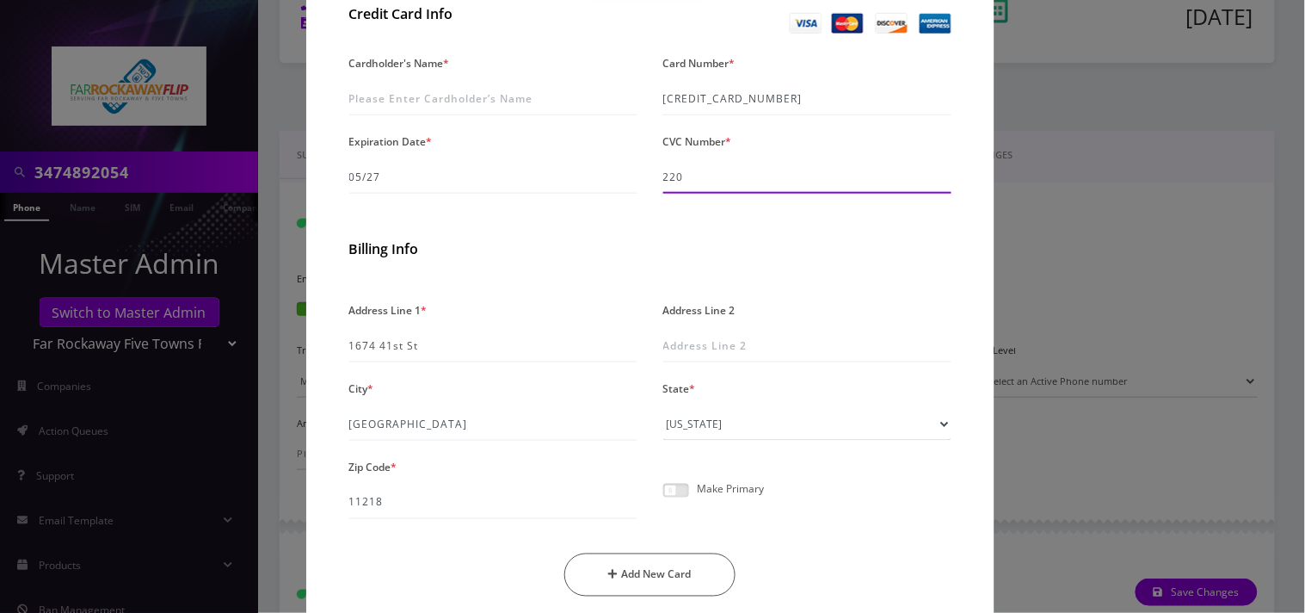
scroll to position [382, 0]
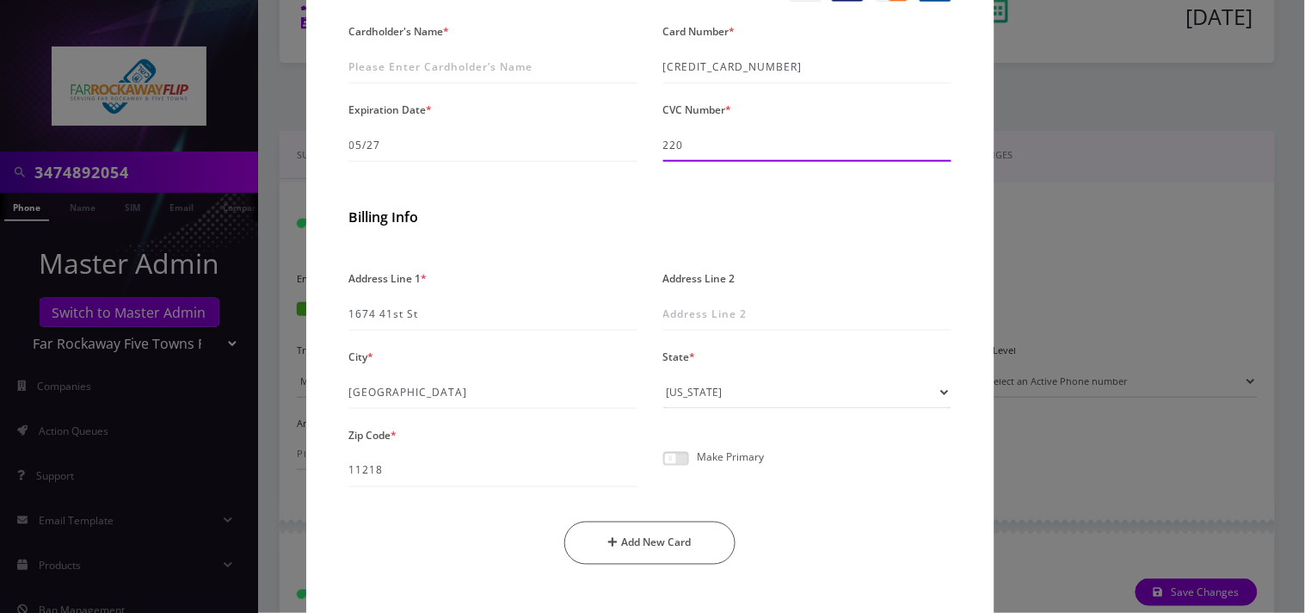
type input "220"
click at [675, 459] on span at bounding box center [676, 459] width 26 height 14
click at [663, 468] on input "checkbox" at bounding box center [663, 468] width 0 height 0
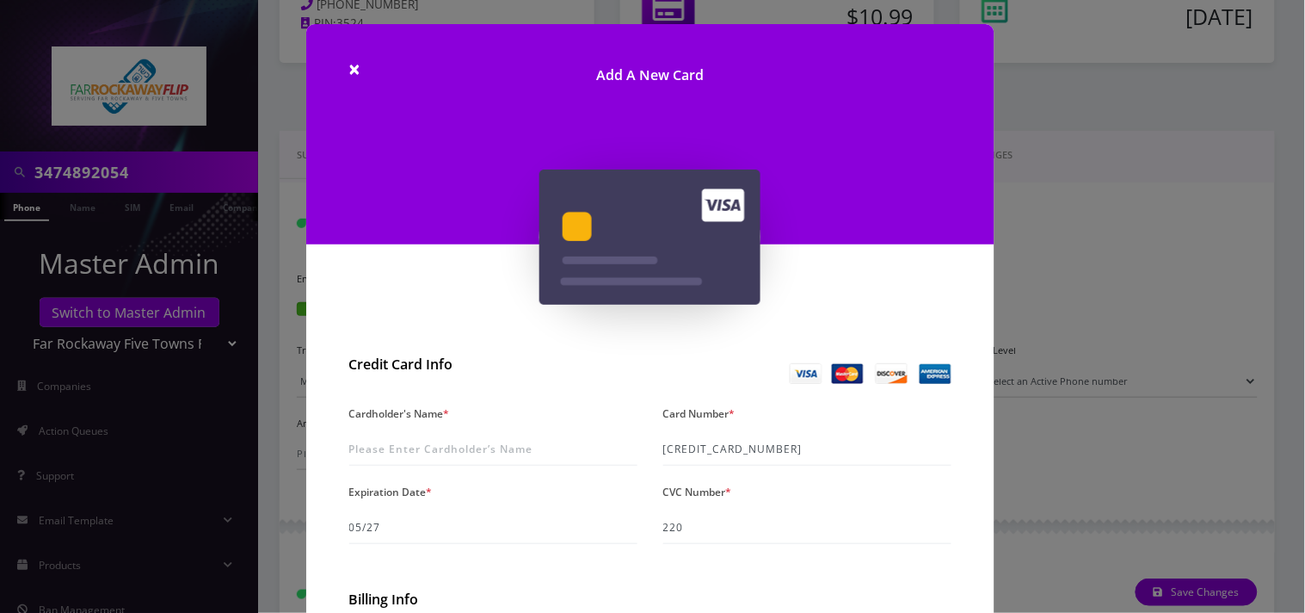
click at [471, 414] on div "Cardholder's Name *" at bounding box center [493, 433] width 314 height 65
click at [450, 431] on div "Cardholder's Name *" at bounding box center [493, 433] width 314 height 65
click at [460, 446] on input "Cardholder's Name *" at bounding box center [493, 449] width 288 height 33
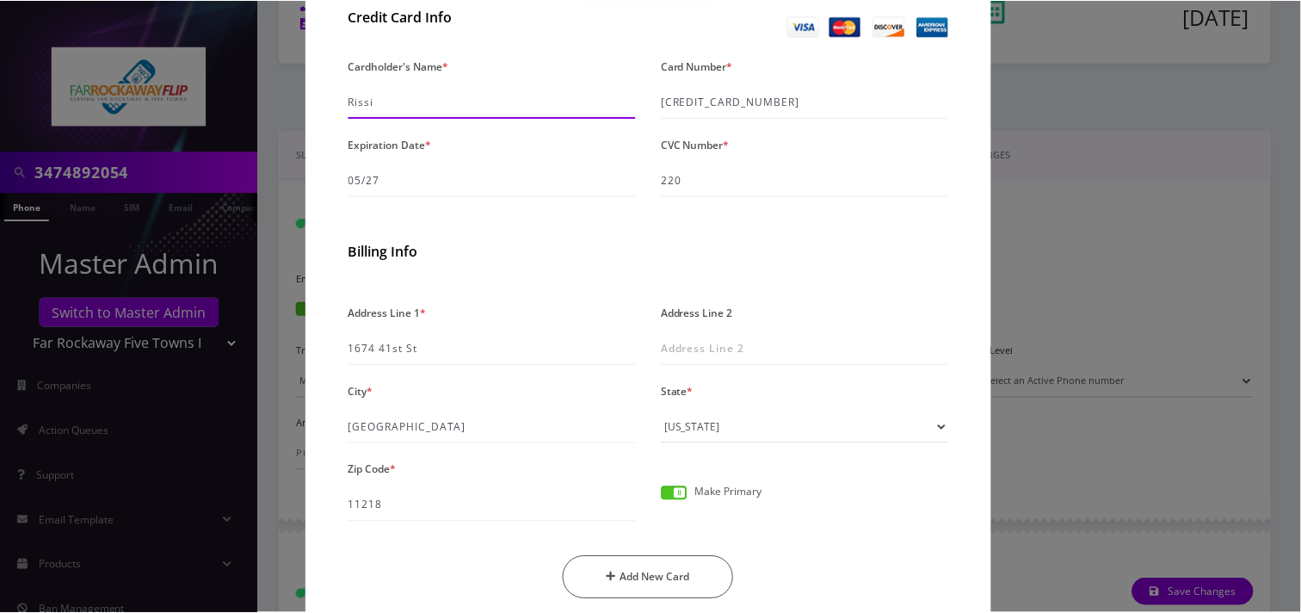
scroll to position [414, 0]
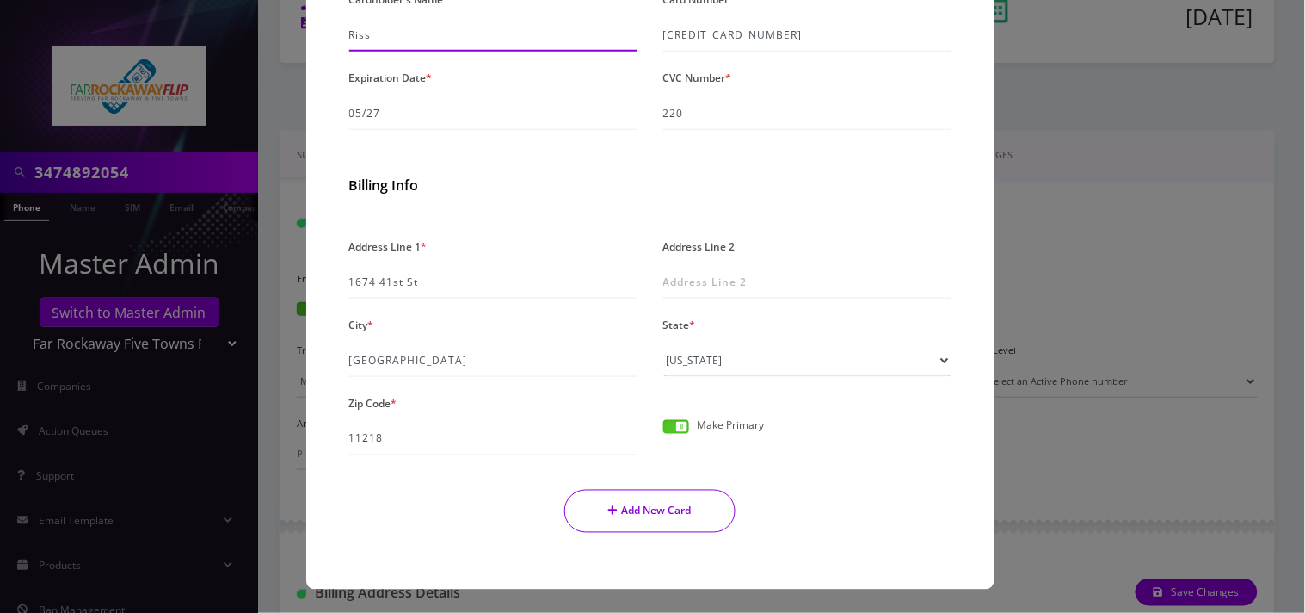
type input "Rissi"
click at [681, 514] on button "Add New Card" at bounding box center [649, 511] width 171 height 43
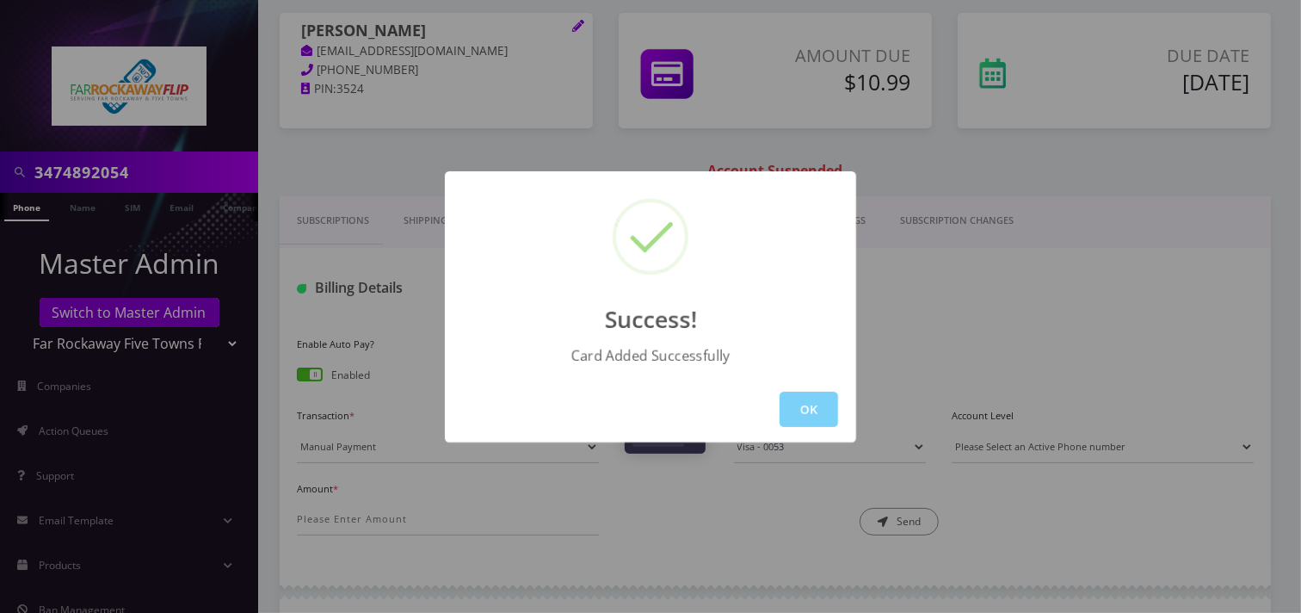
scroll to position [95, 0]
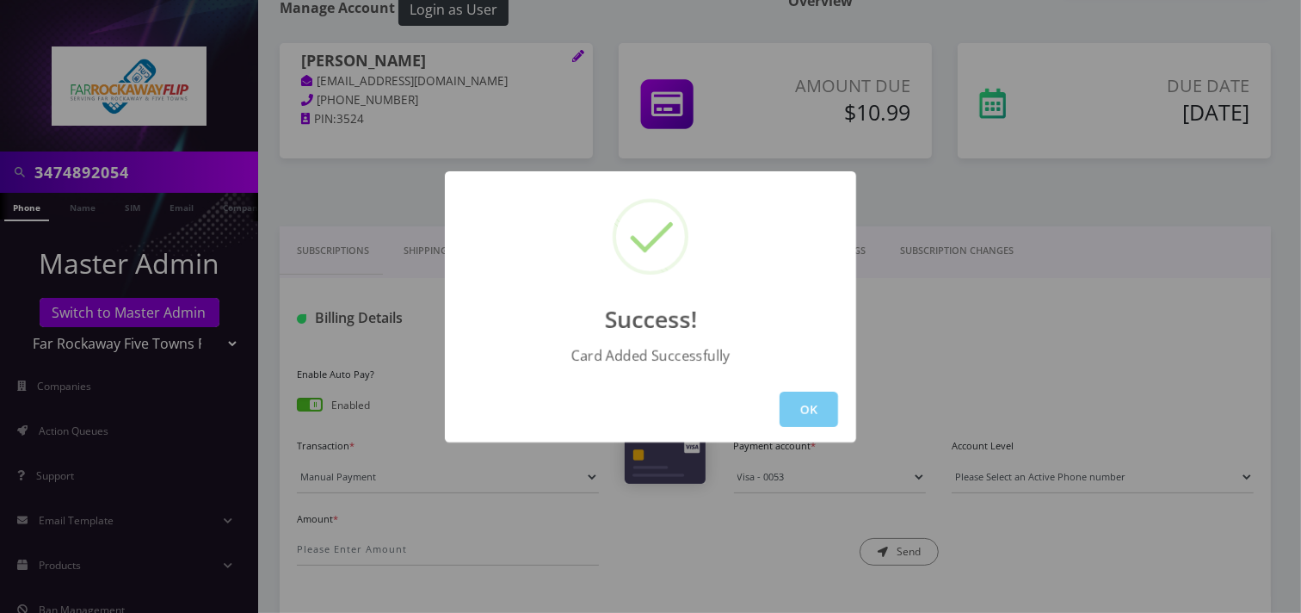
click at [791, 391] on button "OK" at bounding box center [808, 408] width 59 height 35
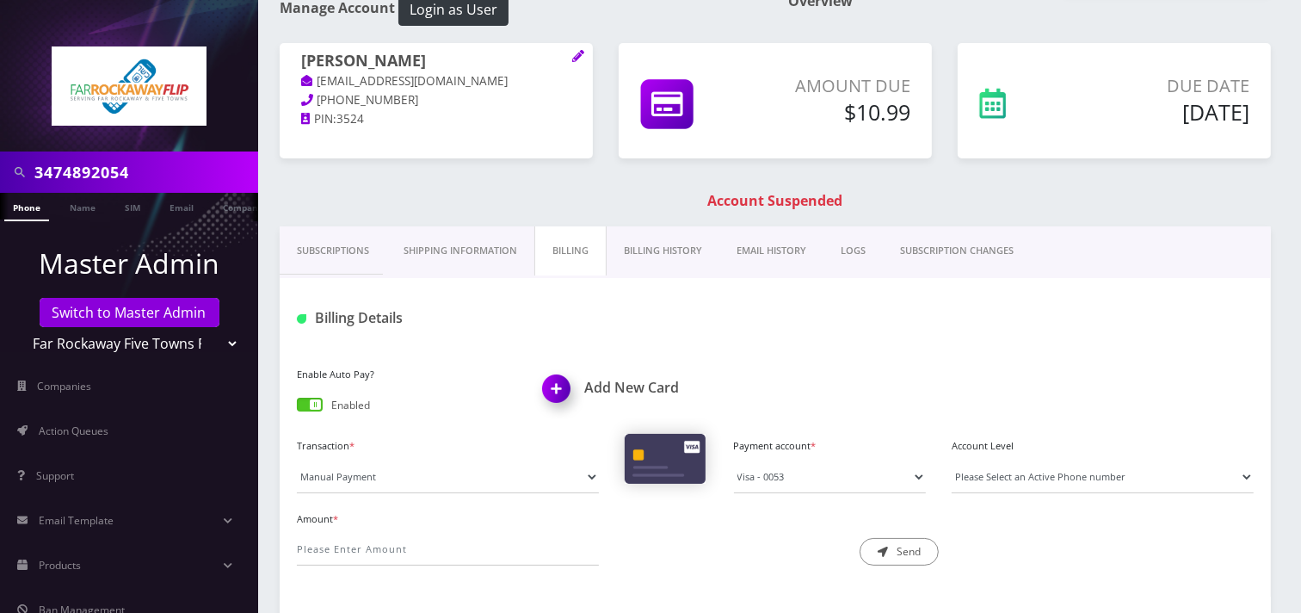
click at [331, 242] on link "Subscriptions" at bounding box center [333, 250] width 107 height 49
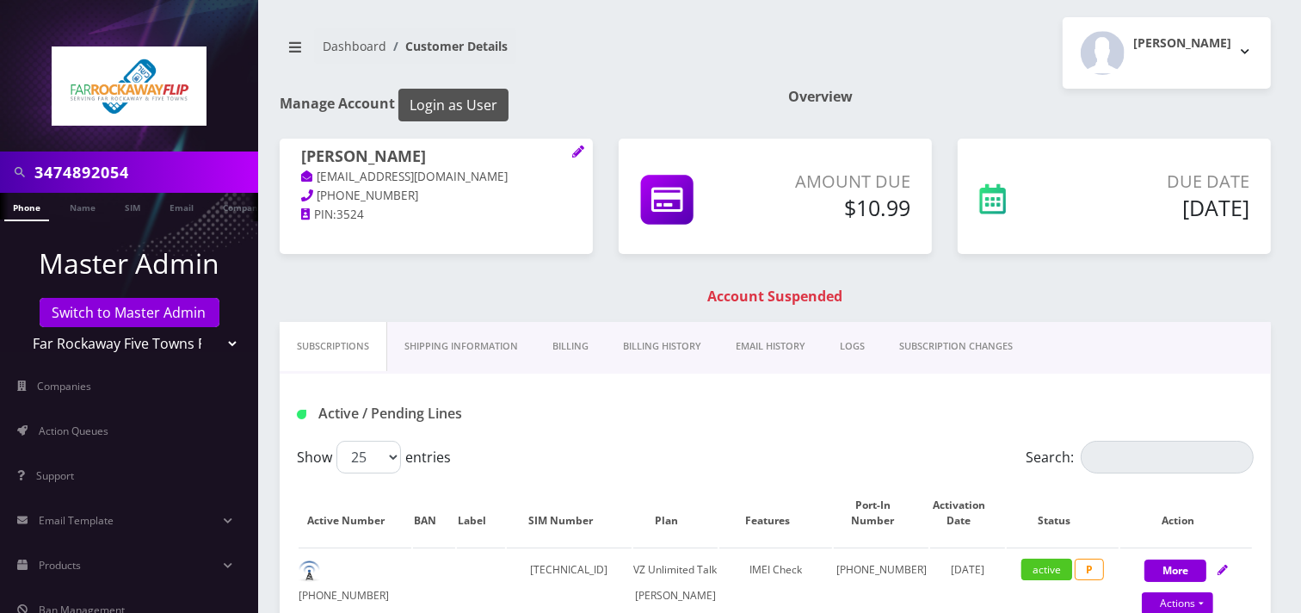
click at [468, 110] on button "Login as User" at bounding box center [453, 105] width 110 height 33
